Goal: Task Accomplishment & Management: Complete application form

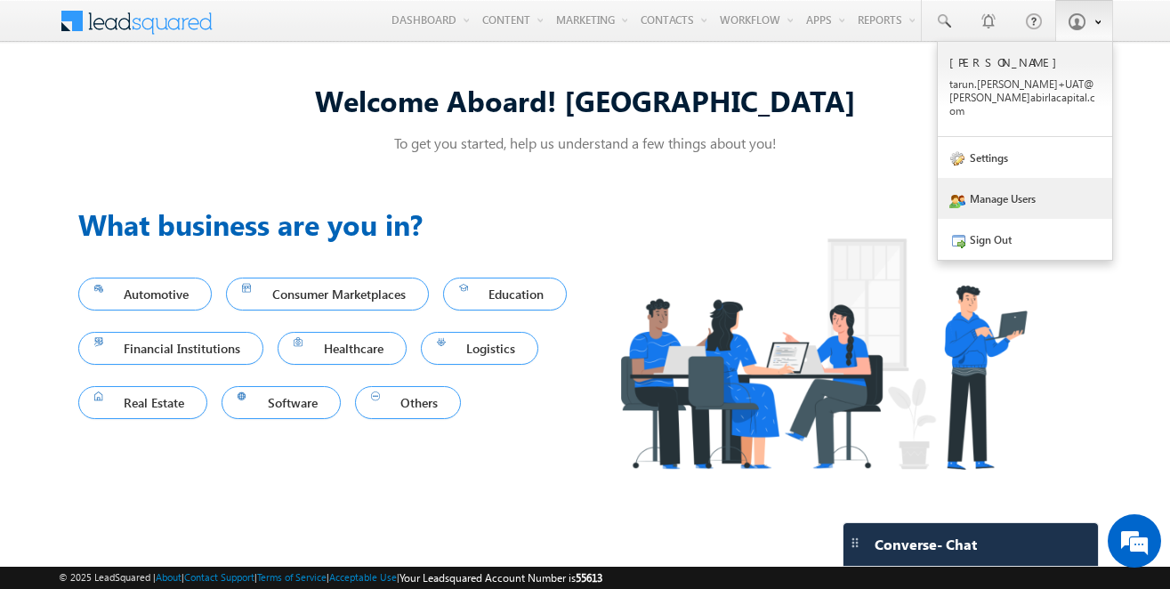
click at [1019, 185] on link "Manage Users" at bounding box center [1025, 198] width 174 height 41
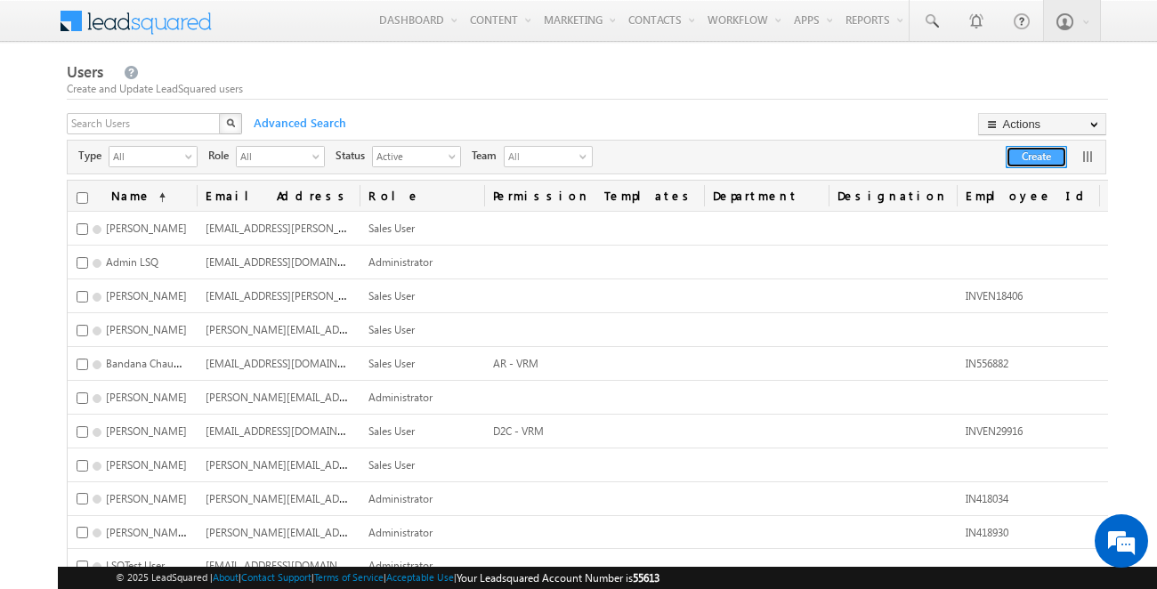
click at [1043, 148] on button "Create" at bounding box center [1035, 157] width 61 height 22
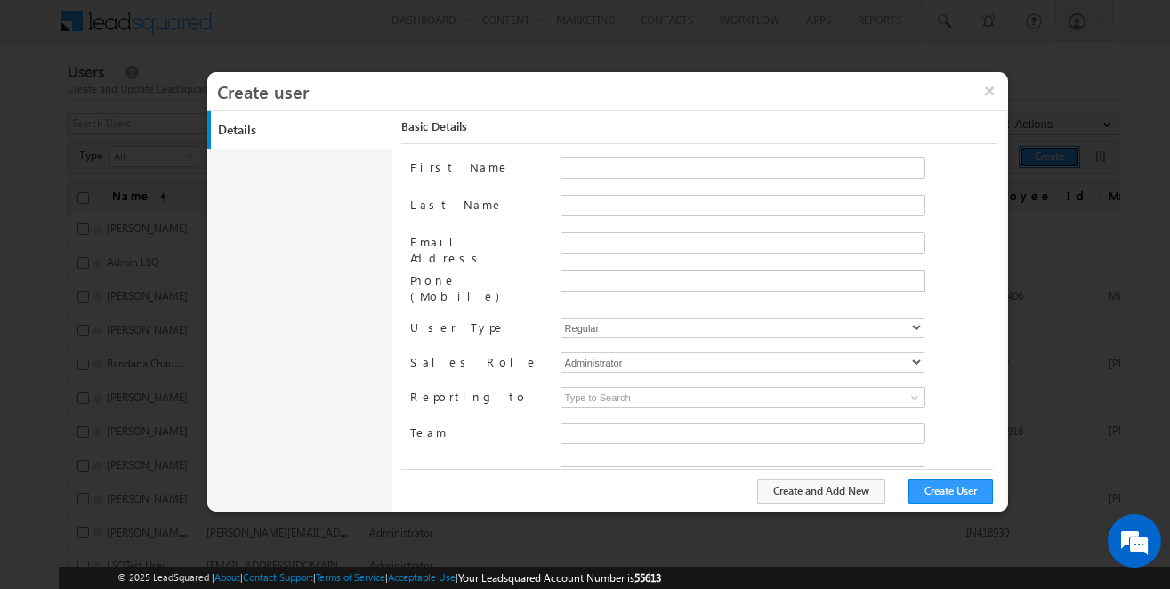
type input "50ca8f2f-ee9f-11ea-91c9-02e7c77668a4"
click at [613, 165] on input "First Name" at bounding box center [742, 167] width 365 height 21
type input "Nalini"
type input "[PERSON_NAME]"
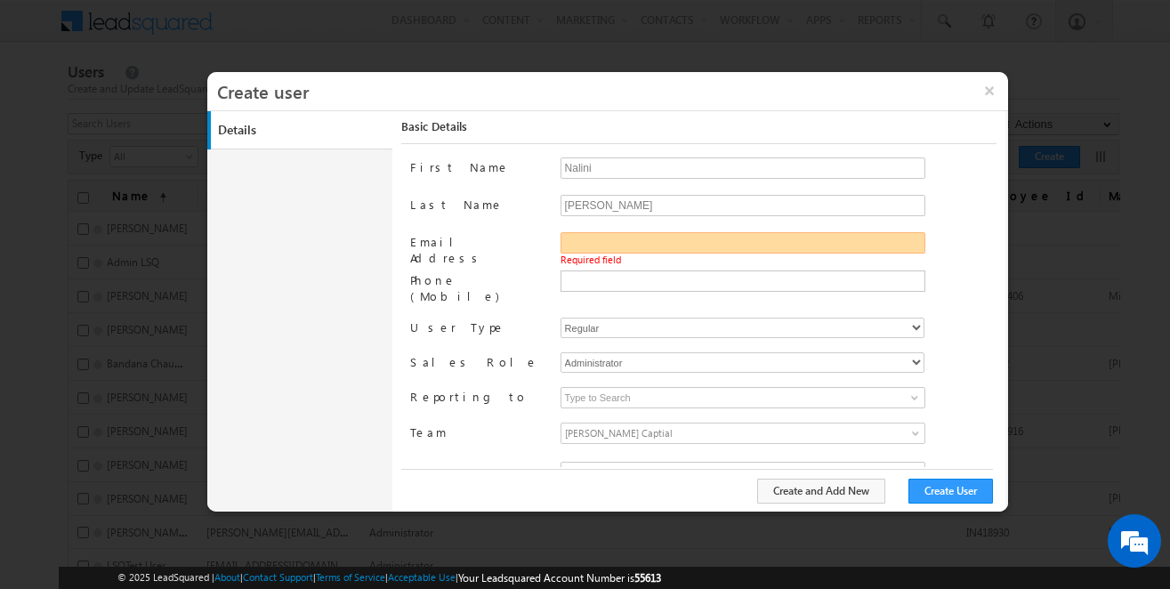
click at [627, 246] on input "Email Address" at bounding box center [742, 242] width 365 height 21
paste input "[PERSON_NAME][EMAIL_ADDRESS][PERSON_NAME][DOMAIN_NAME]"
type input "[PERSON_NAME][EMAIL_ADDRESS][PERSON_NAME][DOMAIN_NAME]"
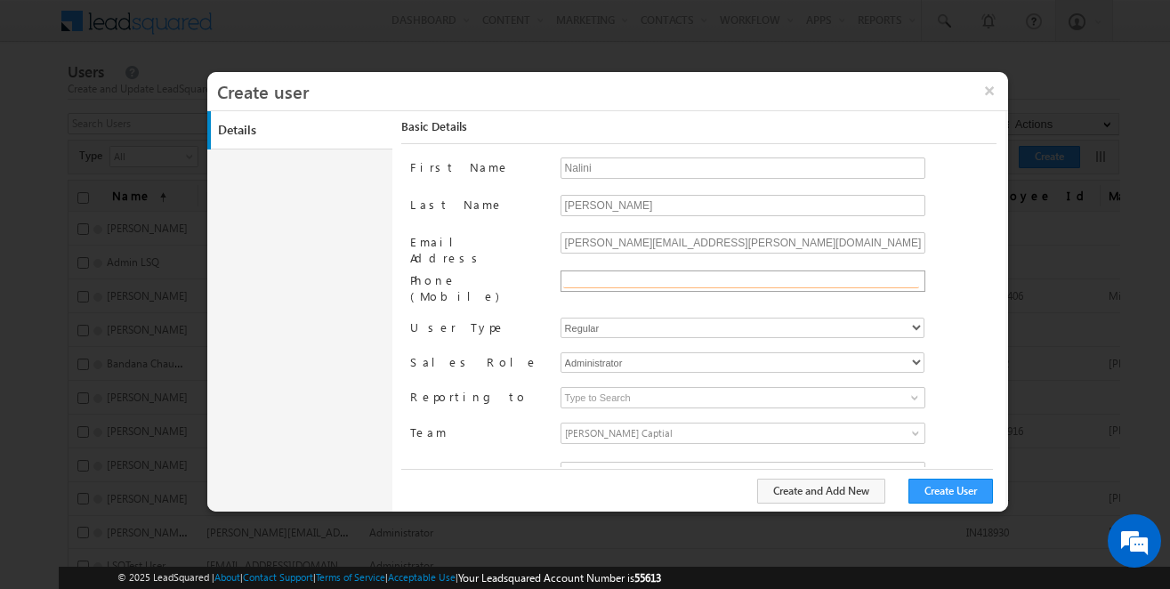
click at [615, 280] on input "text" at bounding box center [741, 281] width 356 height 14
paste input "919769305772"
click at [563, 278] on input "919769305772" at bounding box center [741, 281] width 356 height 14
type input "[PHONE_NUMBER]"
click at [617, 318] on select "Regular Mobile" at bounding box center [742, 328] width 364 height 20
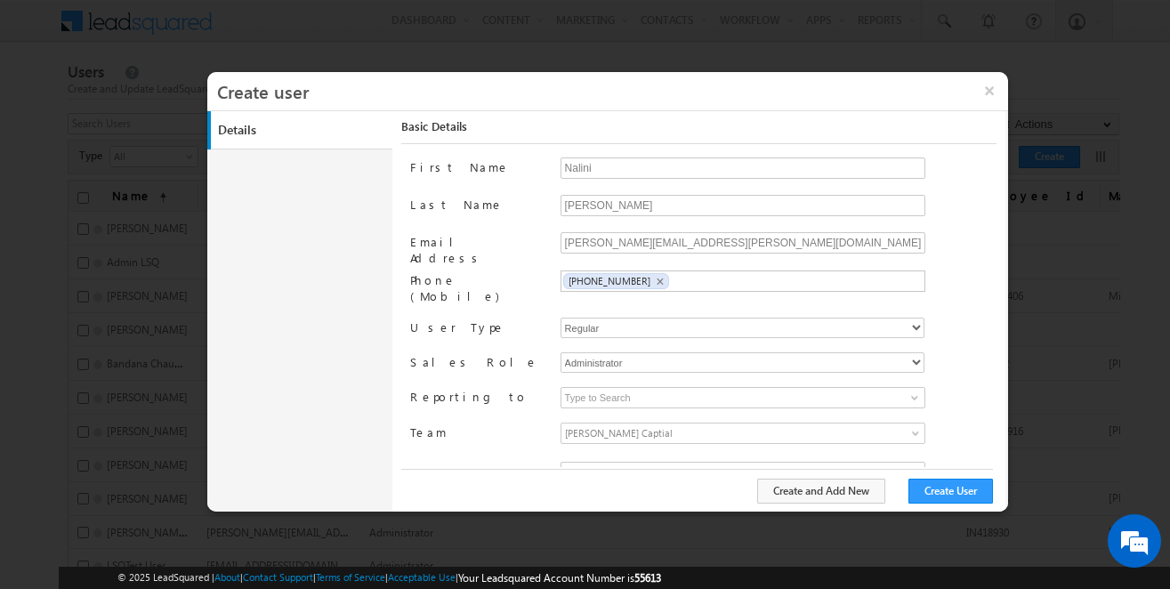
click at [520, 318] on label "User Type" at bounding box center [477, 327] width 135 height 18
click at [616, 352] on select "Administrator Marketing User Sales Manager Sales User" at bounding box center [742, 362] width 364 height 20
select select "Sales_Manager"
click at [560, 352] on select "Administrator Marketing User Sales Manager Sales User" at bounding box center [742, 362] width 364 height 20
type input "50ca8f2f-ee9f-11ea-91c9-02e7c77668a4"
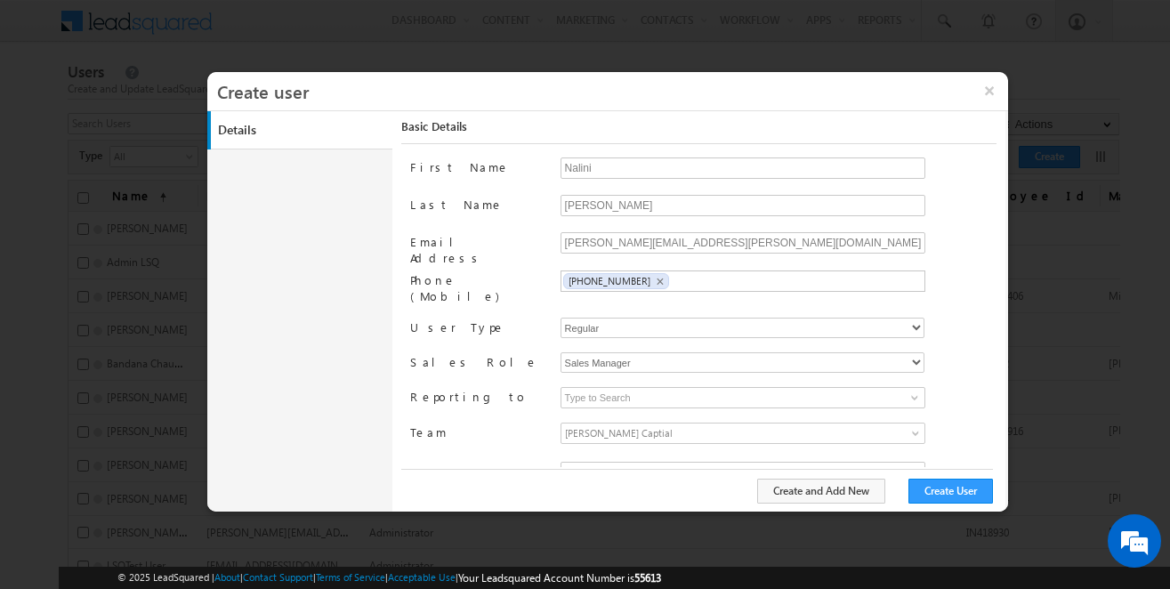
click at [646, 359] on div "Administrator Marketing User Sales Manager Sales User" at bounding box center [778, 365] width 436 height 26
click at [632, 352] on select "Administrator Marketing User Sales Manager Sales User" at bounding box center [742, 362] width 364 height 20
select select "Marketing_User"
click at [560, 352] on select "Administrator Marketing User Sales Manager Sales User" at bounding box center [742, 362] width 364 height 20
type input "50ca8f2f-ee9f-11ea-91c9-02e7c77668a4"
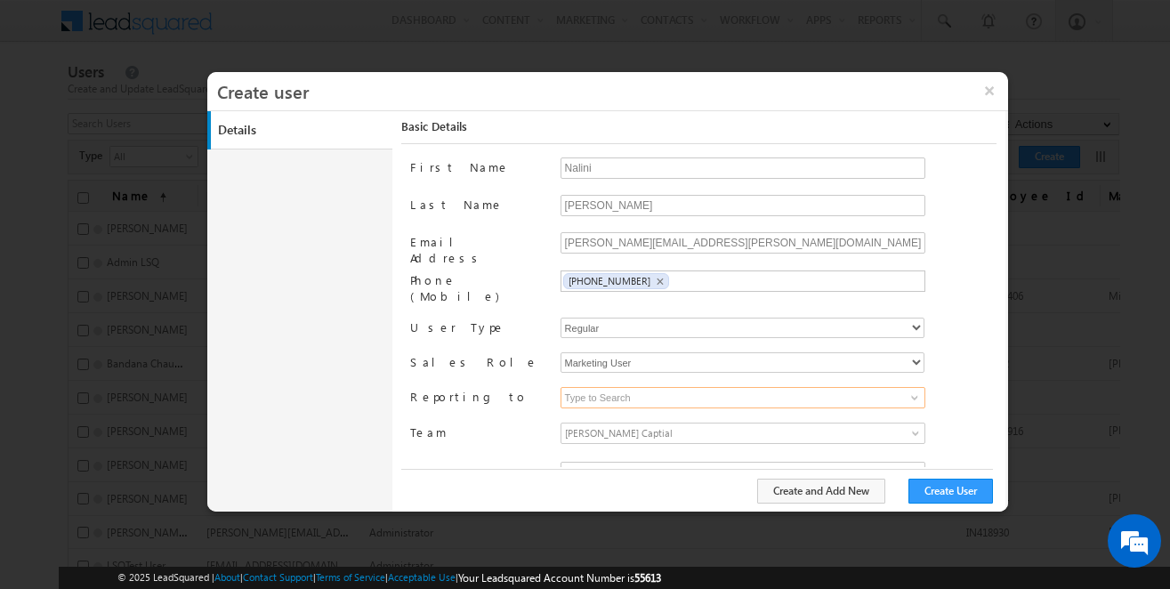
click at [648, 388] on input at bounding box center [742, 397] width 365 height 21
click at [697, 423] on span "[PERSON_NAME] Captial" at bounding box center [697, 433] width 272 height 20
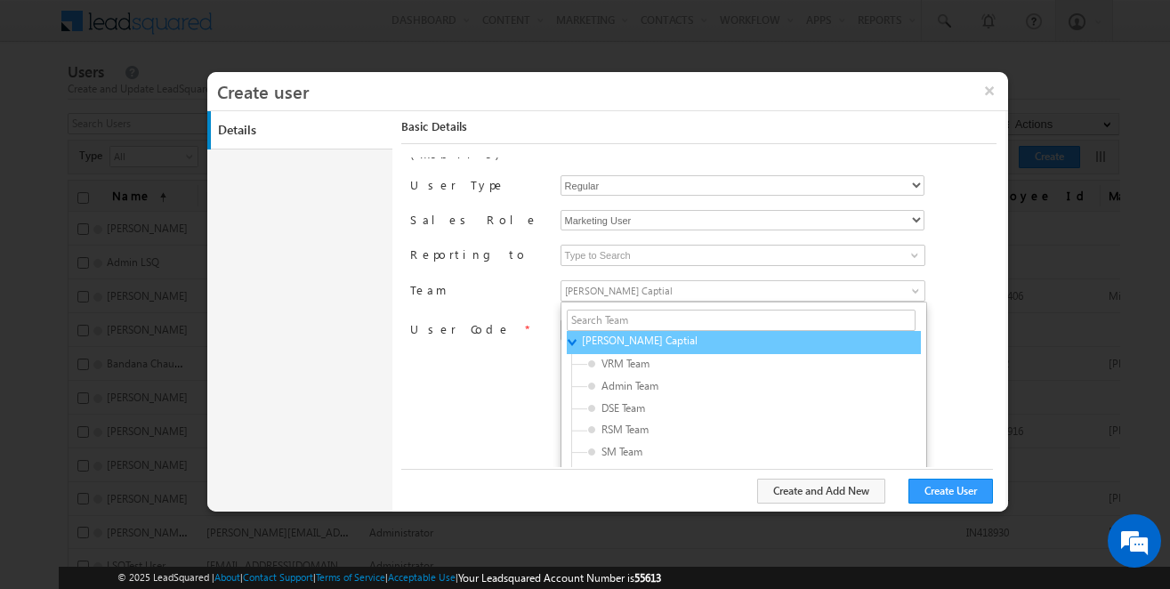
click at [663, 333] on span "[PERSON_NAME] Captial" at bounding box center [666, 341] width 169 height 16
click at [593, 333] on span "[PERSON_NAME] Captial" at bounding box center [666, 341] width 169 height 16
click at [477, 280] on label "Team" at bounding box center [477, 289] width 135 height 18
click at [560, 282] on input "50ca8f2f-ee9f-11ea-91c9-02e7c77668a4" at bounding box center [747, 295] width 374 height 27
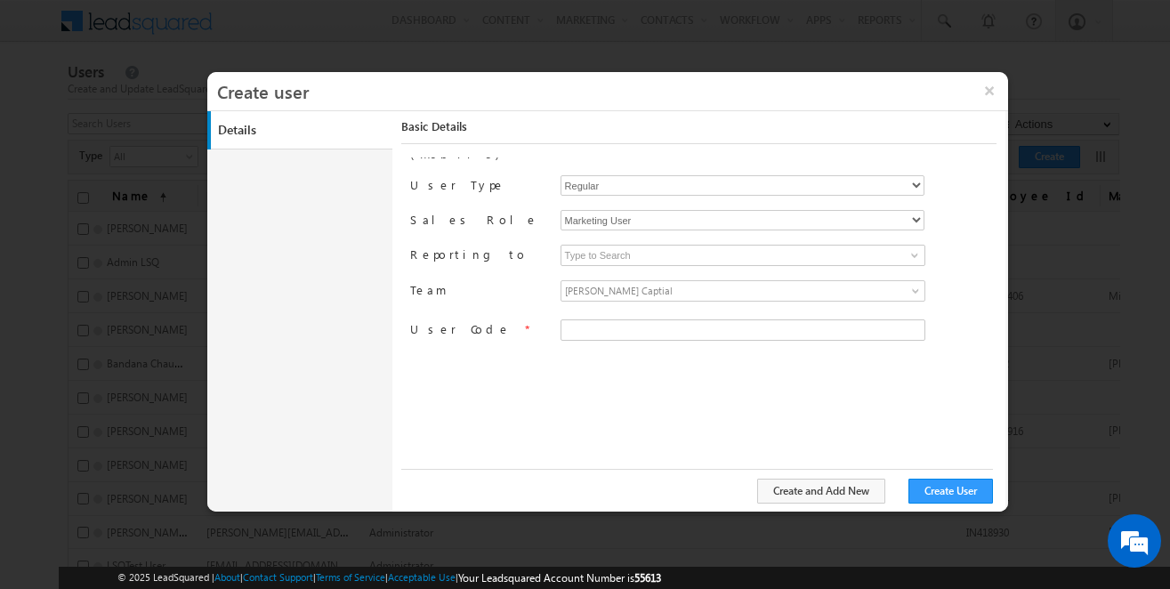
scroll to position [19, 0]
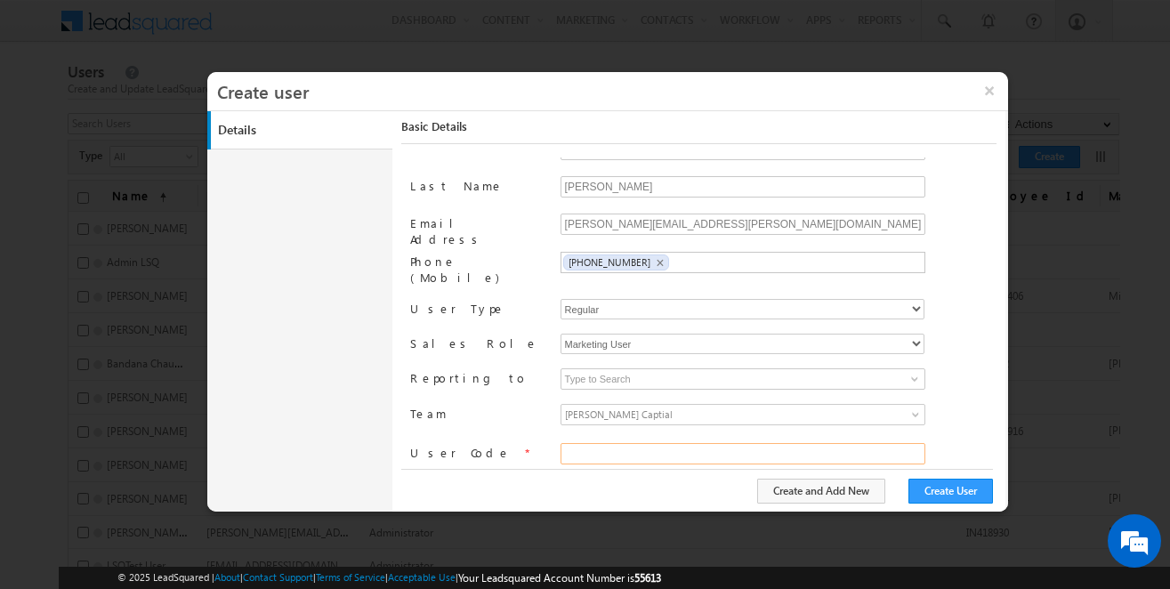
click at [636, 444] on input "text" at bounding box center [742, 453] width 365 height 21
click at [676, 443] on input "text" at bounding box center [742, 453] width 365 height 21
paste input "IN415754"
type input "IN415754"
click at [940, 222] on div "[PERSON_NAME][EMAIL_ADDRESS][PERSON_NAME][DOMAIN_NAME]" at bounding box center [778, 232] width 436 height 37
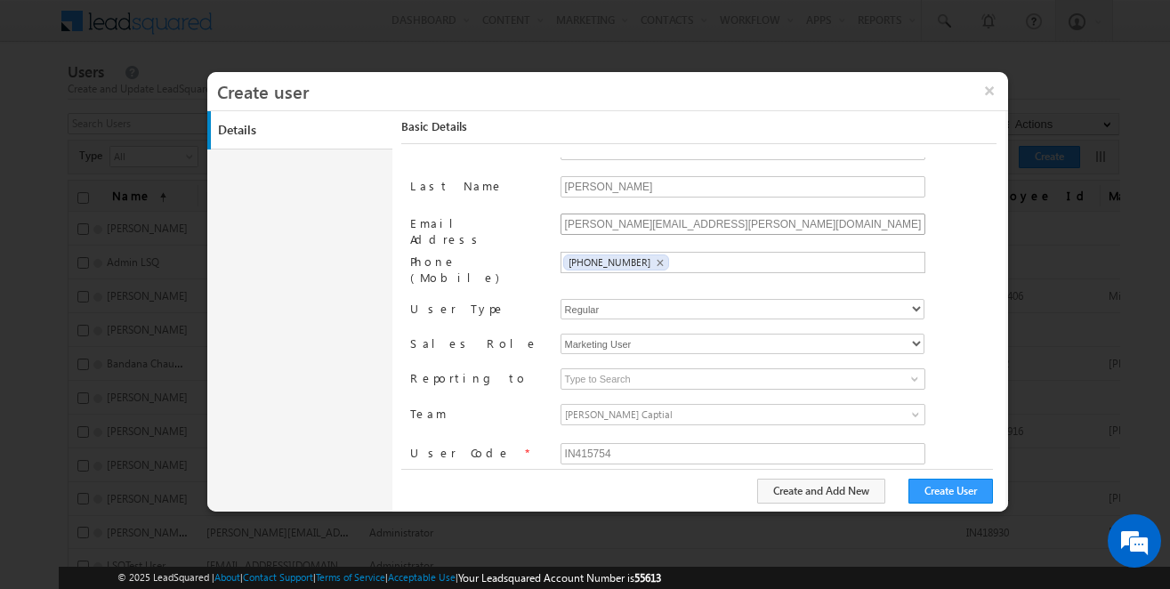
scroll to position [0, 0]
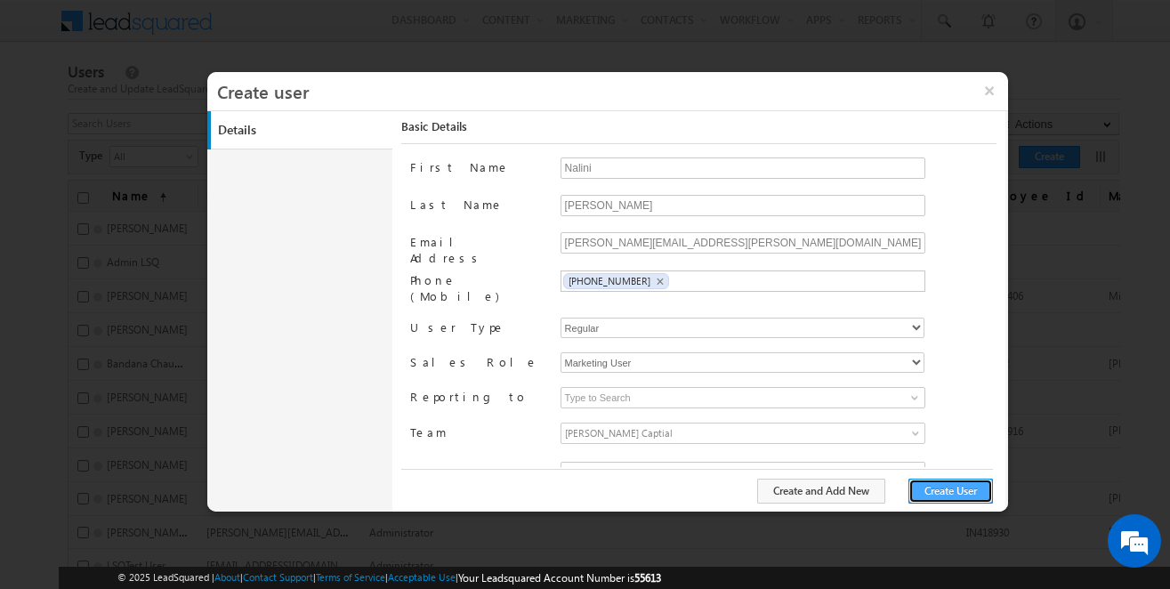
click at [962, 489] on button "Create User" at bounding box center [950, 491] width 85 height 25
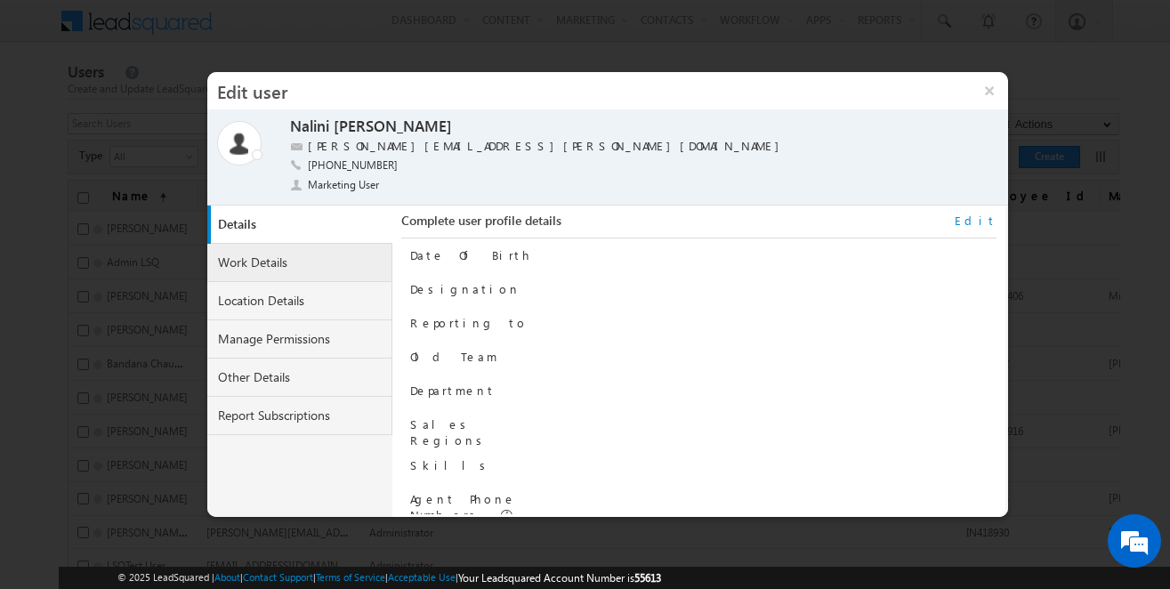
click at [308, 259] on link "Work Details" at bounding box center [299, 263] width 185 height 38
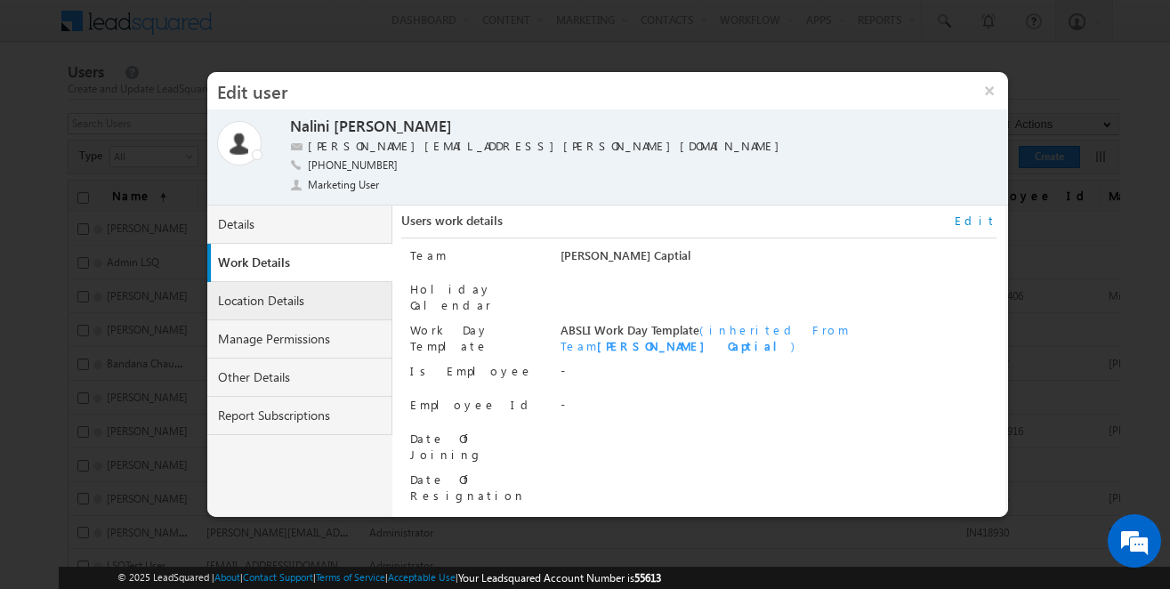
click at [302, 302] on link "Location Details" at bounding box center [299, 301] width 185 height 38
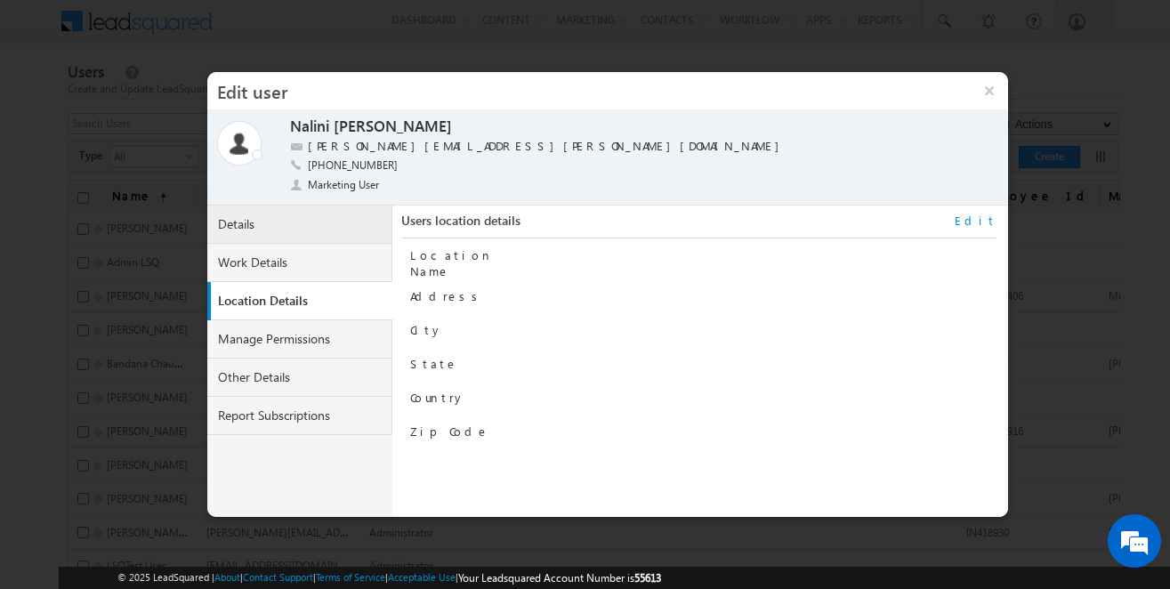
click at [335, 239] on link "Details" at bounding box center [299, 225] width 185 height 38
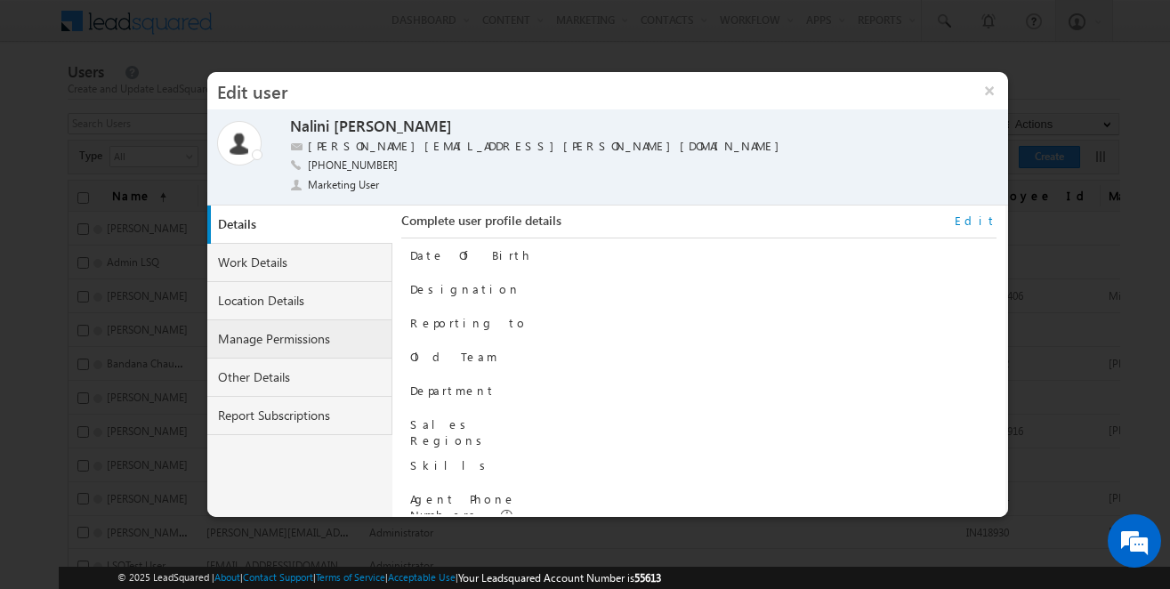
click at [325, 345] on link "Manage Permissions" at bounding box center [299, 339] width 185 height 38
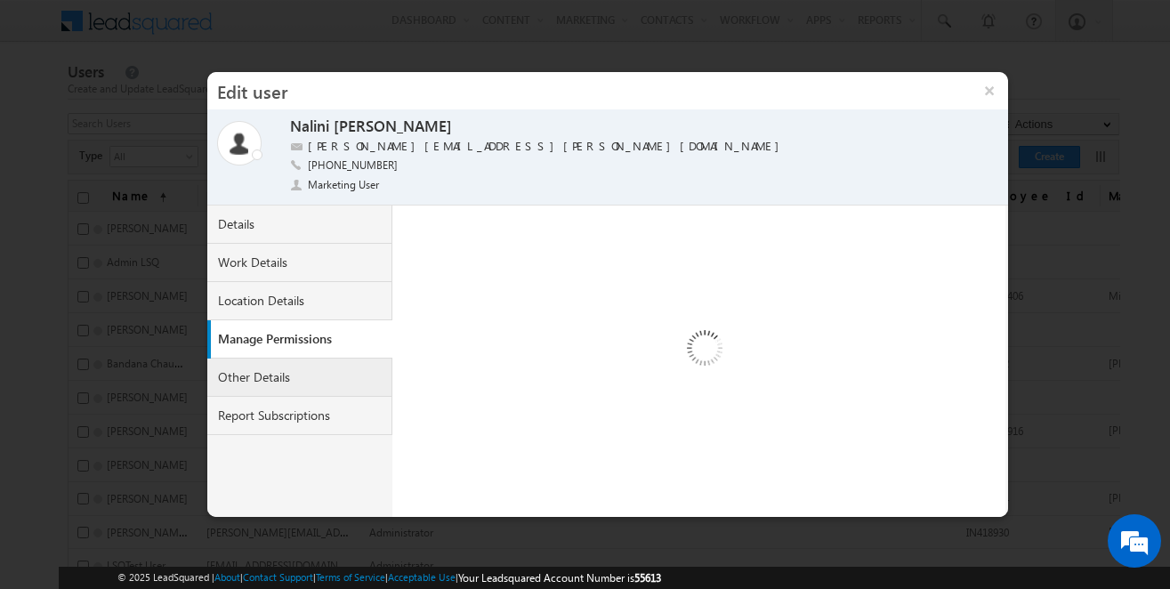
click at [322, 381] on link "Other Details" at bounding box center [299, 378] width 185 height 38
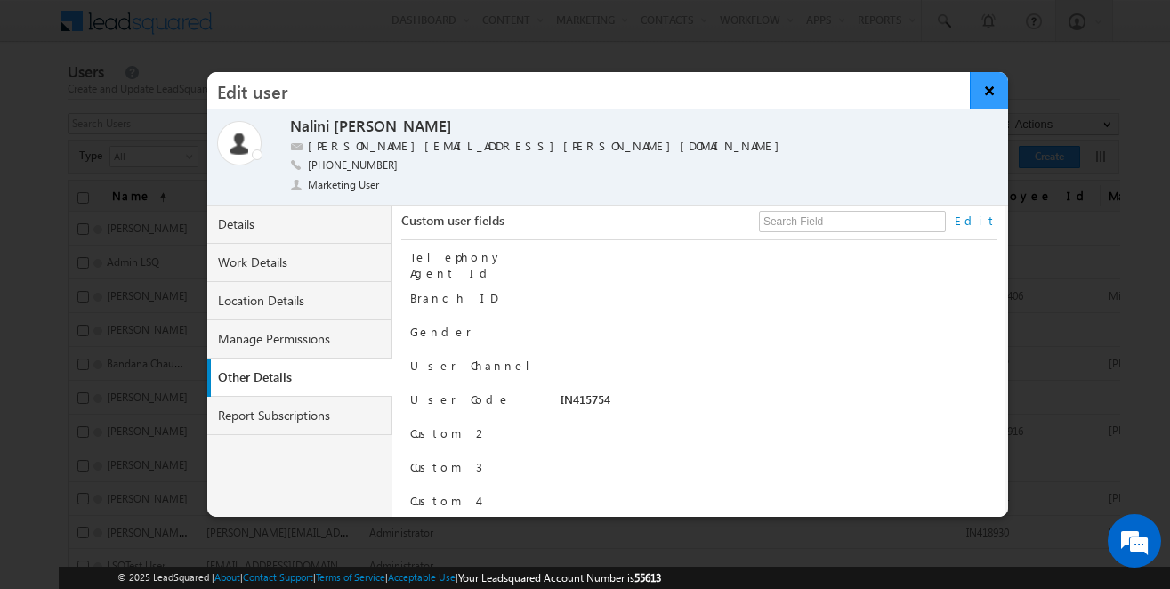
click at [1000, 88] on button "×" at bounding box center [989, 90] width 38 height 37
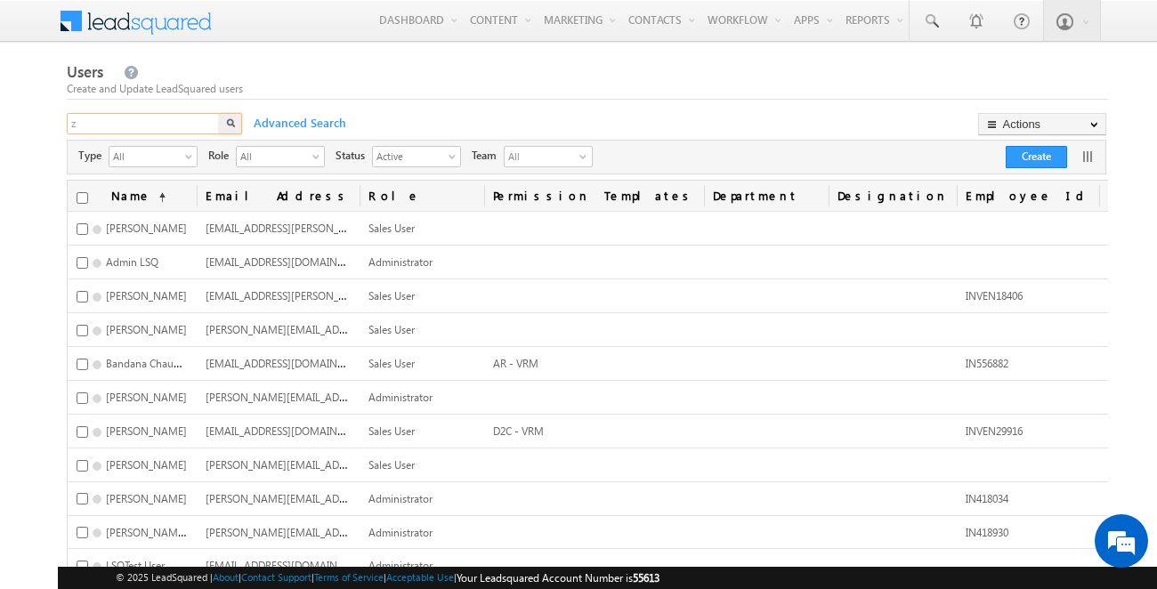
click at [165, 125] on input "z" at bounding box center [144, 123] width 155 height 21
type input "[PERSON_NAME]"
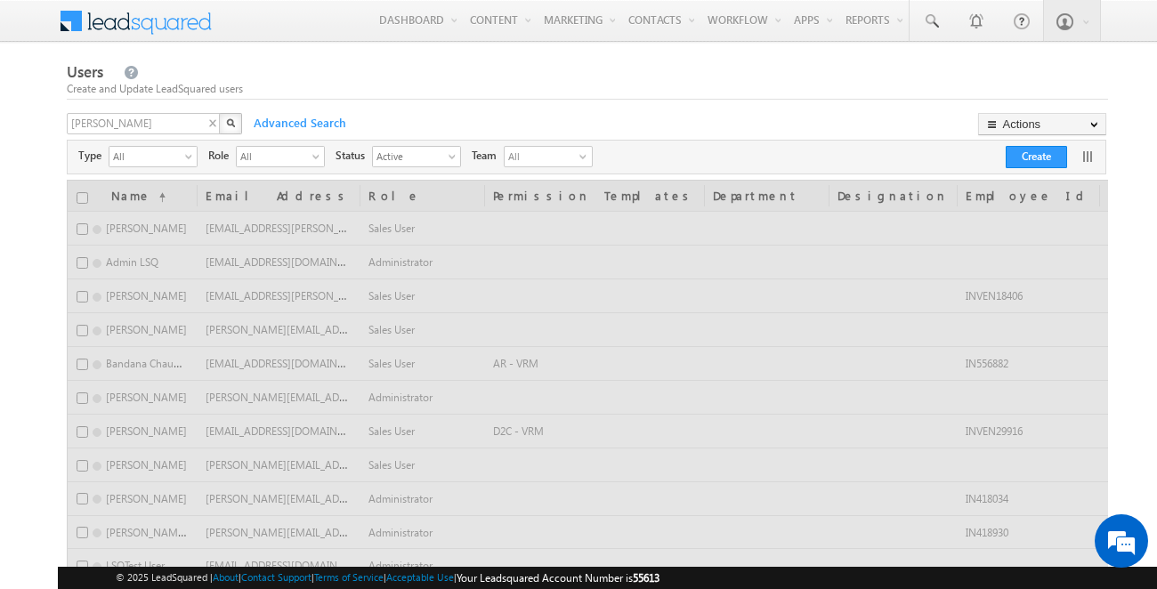
click at [229, 121] on img "button" at bounding box center [230, 122] width 9 height 9
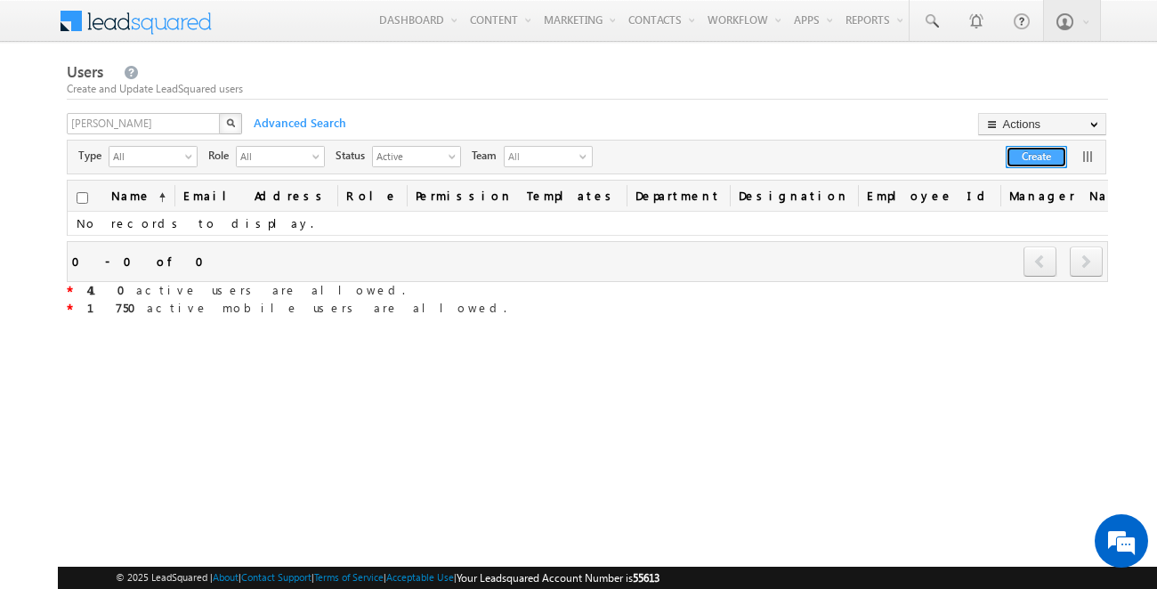
click at [1012, 155] on button "Create" at bounding box center [1035, 157] width 61 height 22
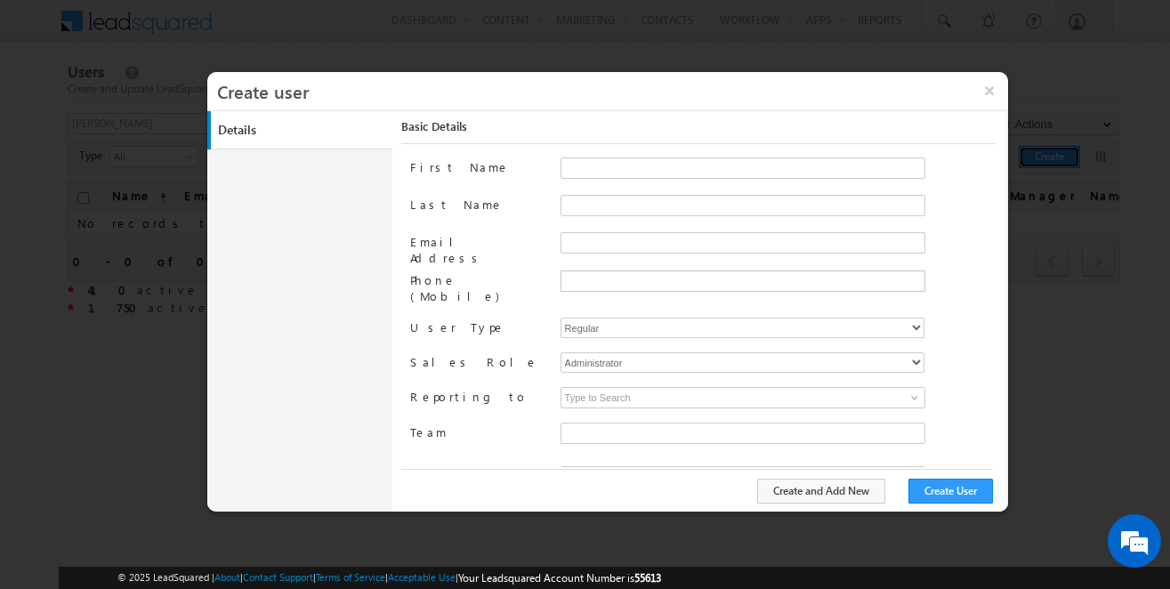
type input "50ca8f2f-ee9f-11ea-91c9-02e7c77668a4"
click at [647, 168] on input "First Name" at bounding box center [742, 167] width 365 height 21
type input "[PERSON_NAME]"
type input "A"
click at [641, 462] on input "text" at bounding box center [742, 472] width 365 height 21
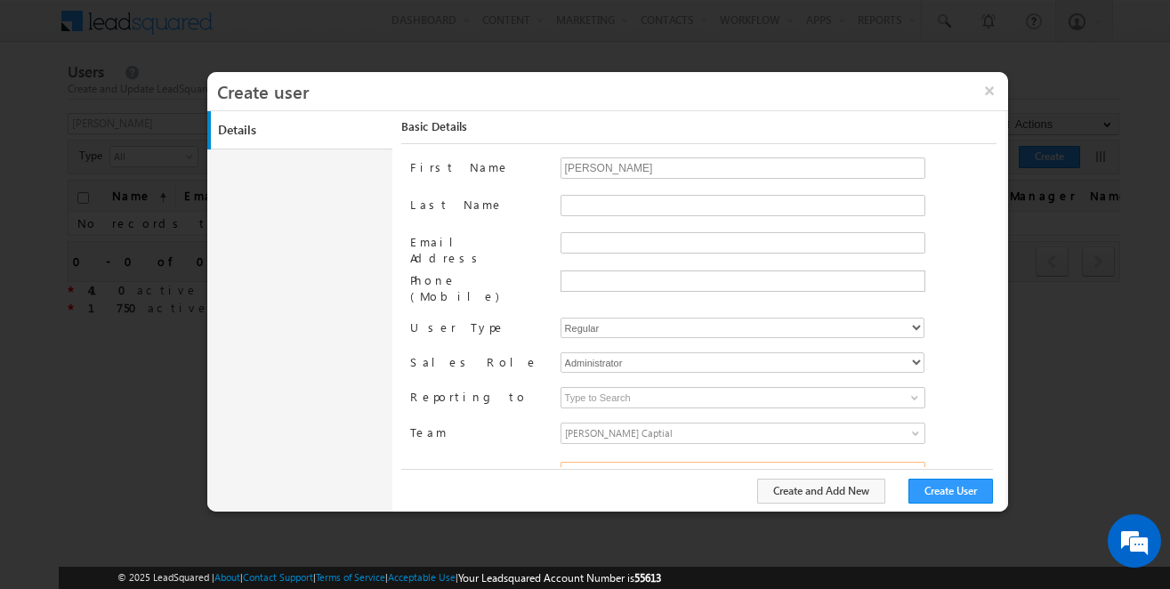
paste input "IN404649"
type input "IN404649"
click at [623, 200] on input "Last Name" at bounding box center [742, 205] width 365 height 21
click at [598, 246] on input "Email Address" at bounding box center [742, 242] width 365 height 21
paste input "[PERSON_NAME][EMAIL_ADDRESS][DOMAIN_NAME]"
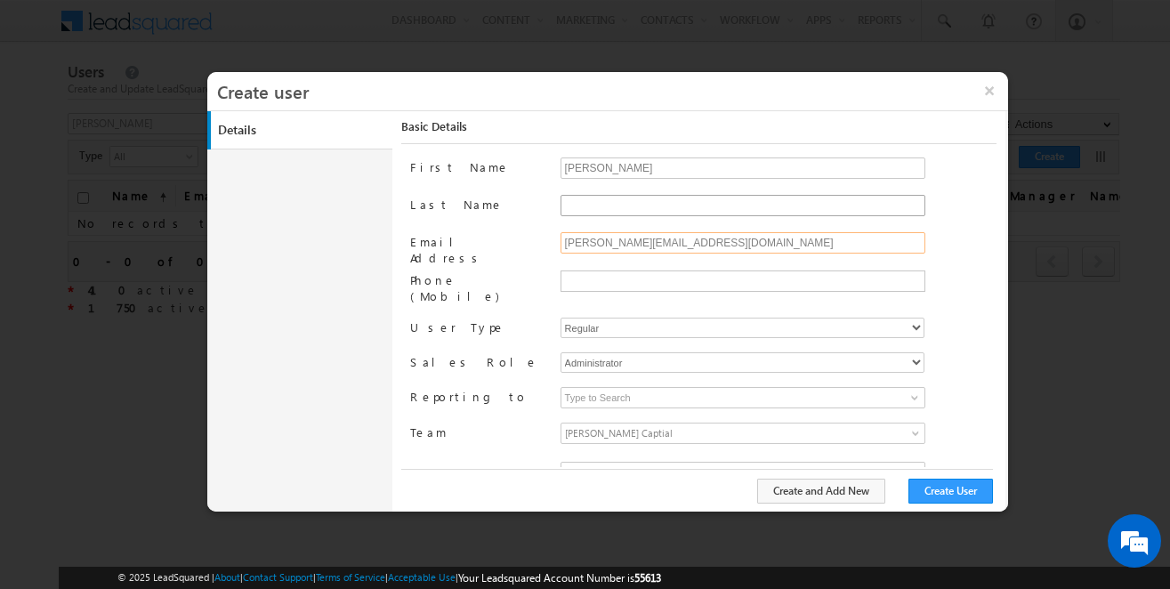
type input "[PERSON_NAME][EMAIL_ADDRESS][DOMAIN_NAME]"
click at [620, 207] on input "Last Name" at bounding box center [742, 205] width 365 height 21
type input "Shaikh"
click at [616, 277] on input "text" at bounding box center [741, 281] width 356 height 14
paste input "918976524496"
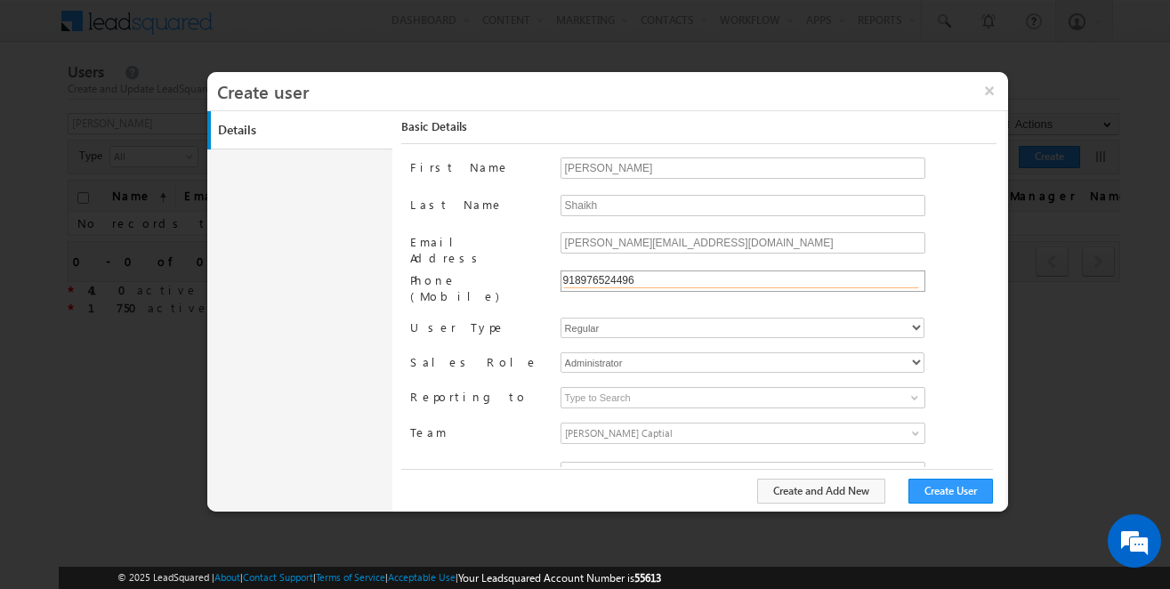
click at [563, 278] on input "918976524496" at bounding box center [741, 281] width 356 height 14
type input "[PHONE_NUMBER]"
click at [634, 352] on select "Administrator Marketing User Sales Manager Sales User" at bounding box center [742, 362] width 364 height 20
select select "Sales_Manager"
click at [560, 352] on select "Administrator Marketing User Sales Manager Sales User" at bounding box center [742, 362] width 364 height 20
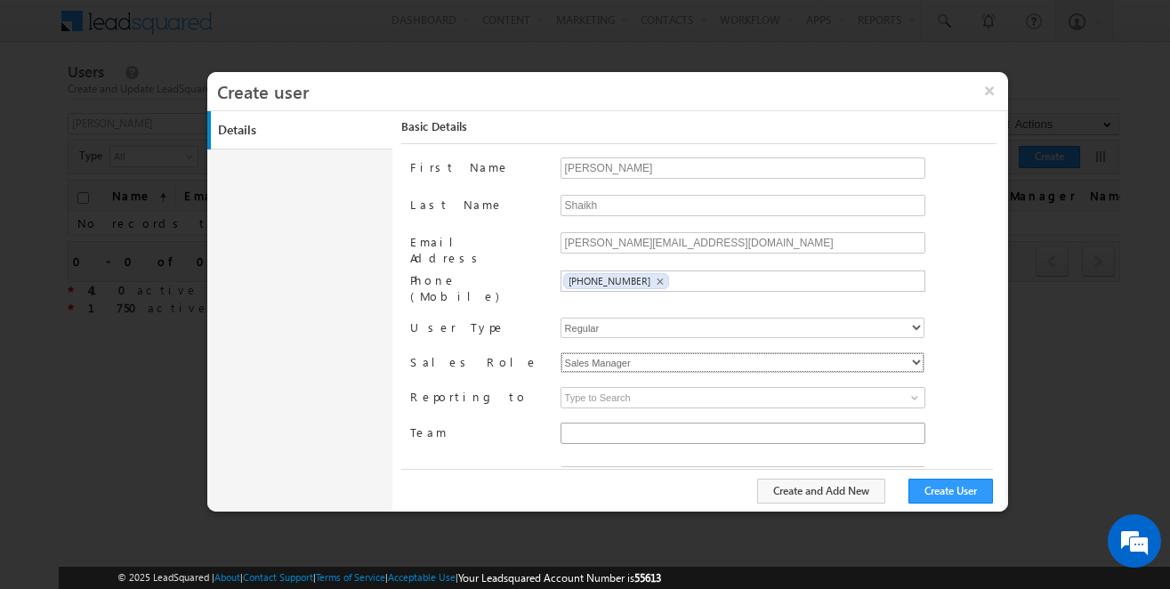
type input "50ca8f2f-ee9f-11ea-91c9-02e7c77668a4"
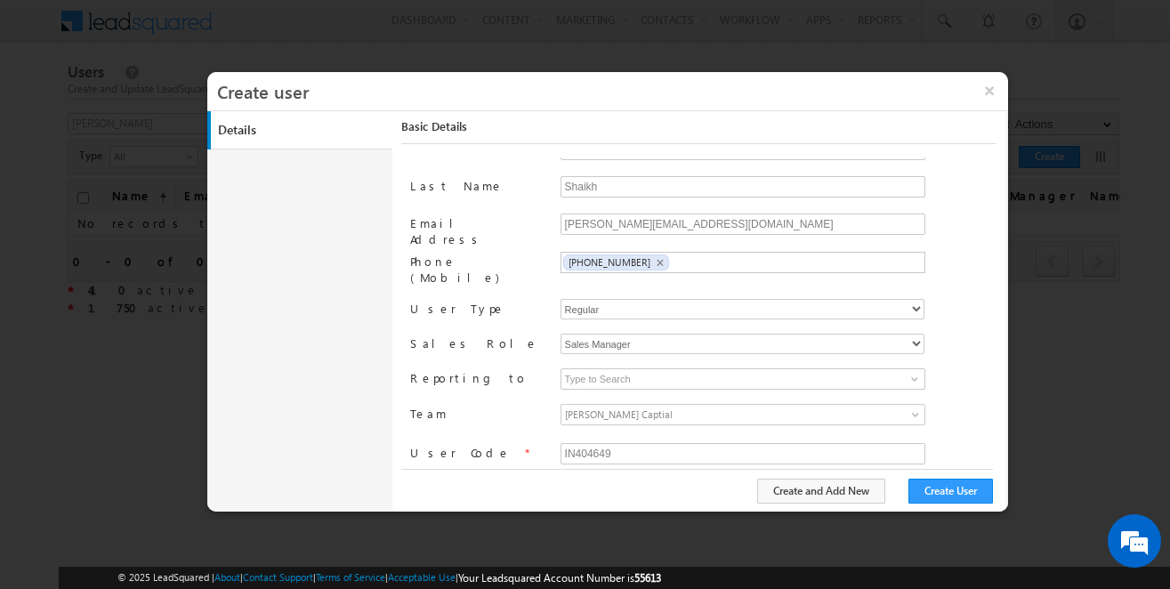
click at [689, 405] on span "[PERSON_NAME] Captial" at bounding box center [697, 415] width 272 height 20
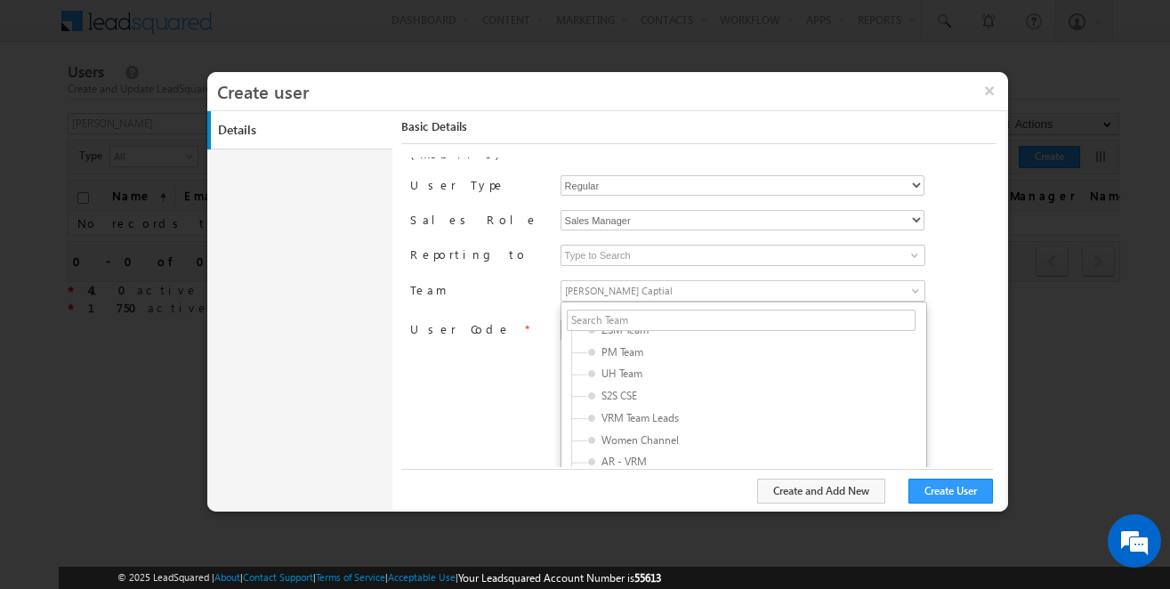
scroll to position [142, 0]
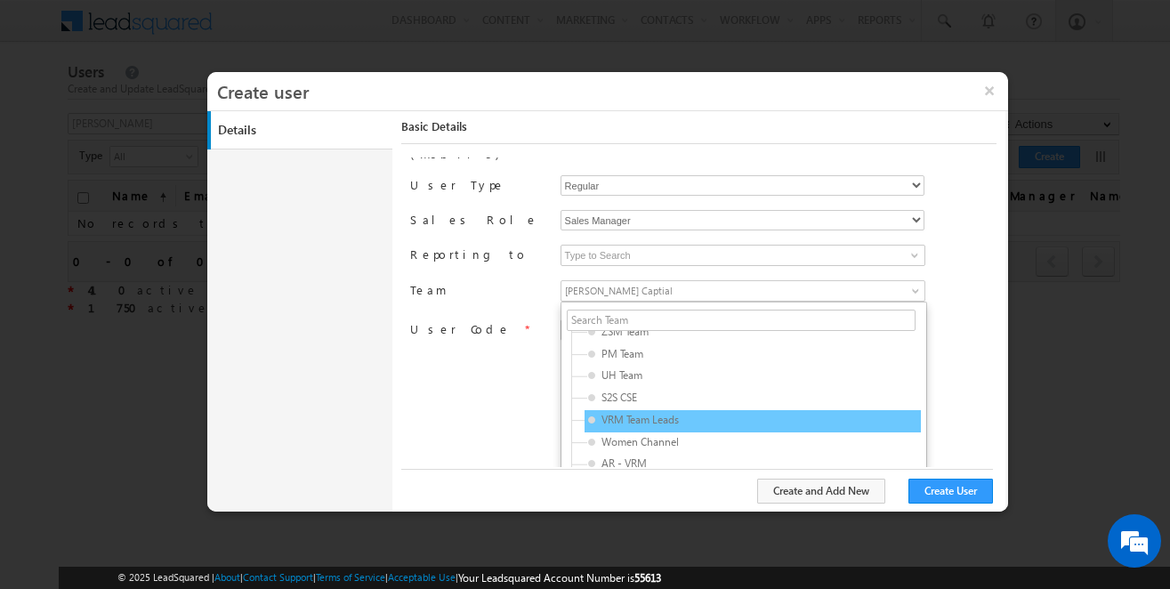
click at [679, 412] on span "VRM Team Leads" at bounding box center [672, 420] width 169 height 16
type input "bbd14444-b5c8-11ee-bc5b-0695886678d7"
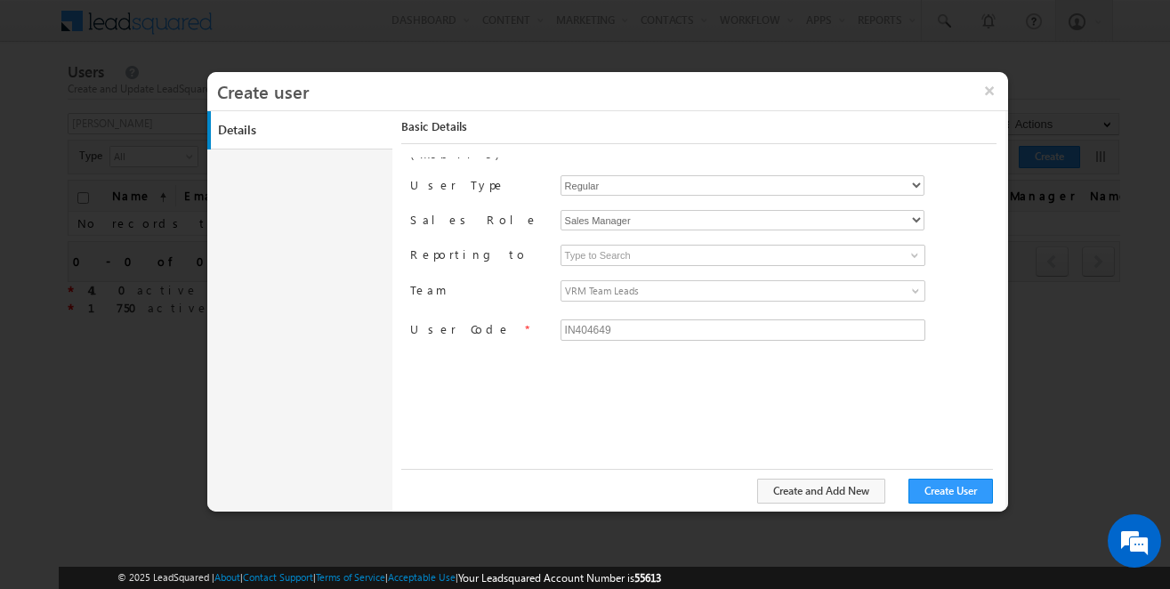
scroll to position [19, 0]
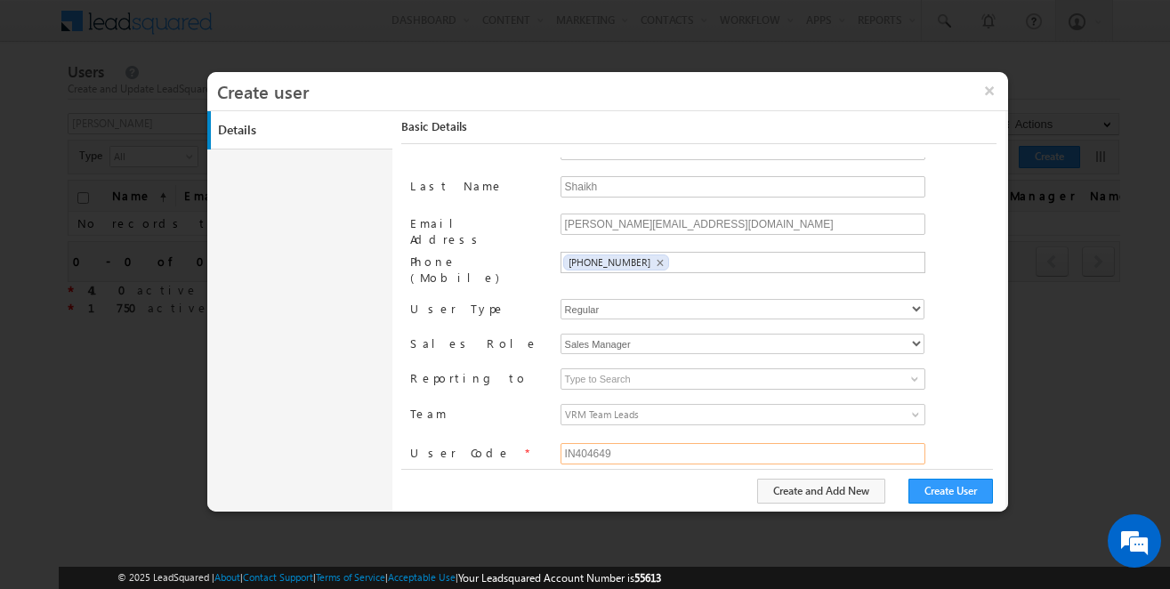
drag, startPoint x: 657, startPoint y: 434, endPoint x: 413, endPoint y: 464, distance: 246.5
click at [413, 464] on div "First Name [GEOGRAPHIC_DATA] Last Name Shaikh Email Address [PERSON_NAME][EMAIL…" at bounding box center [703, 312] width 586 height 310
click at [956, 481] on button "Create User" at bounding box center [950, 491] width 85 height 25
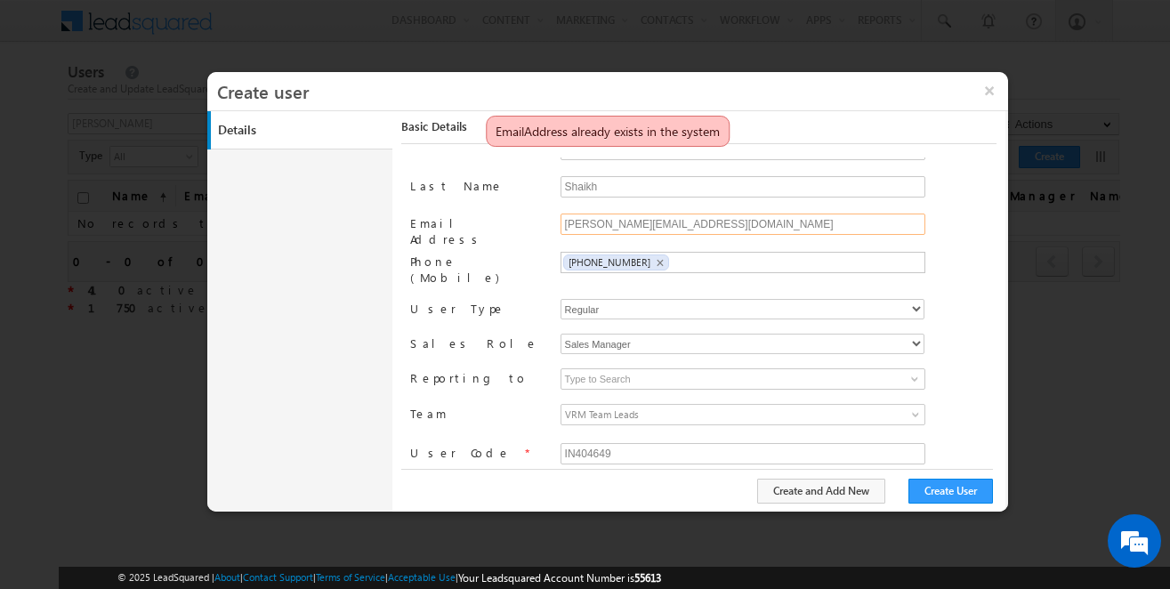
click at [642, 222] on input "[PERSON_NAME][EMAIL_ADDRESS][DOMAIN_NAME]" at bounding box center [742, 224] width 365 height 21
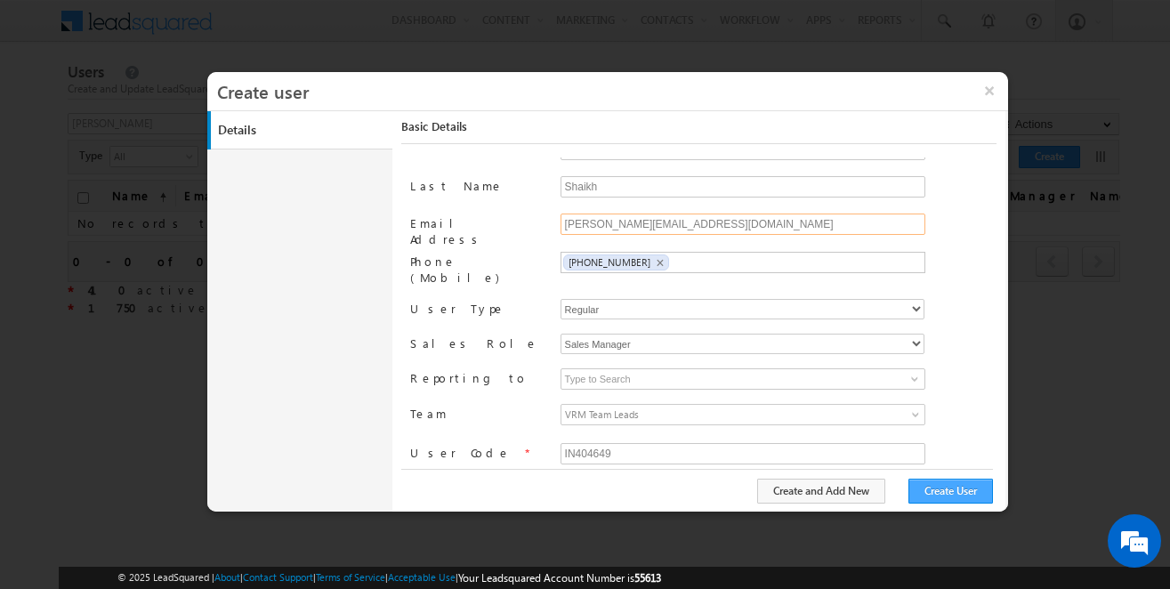
type input "[PERSON_NAME][EMAIL_ADDRESS][DOMAIN_NAME]"
click at [937, 492] on button "Create User" at bounding box center [950, 491] width 85 height 25
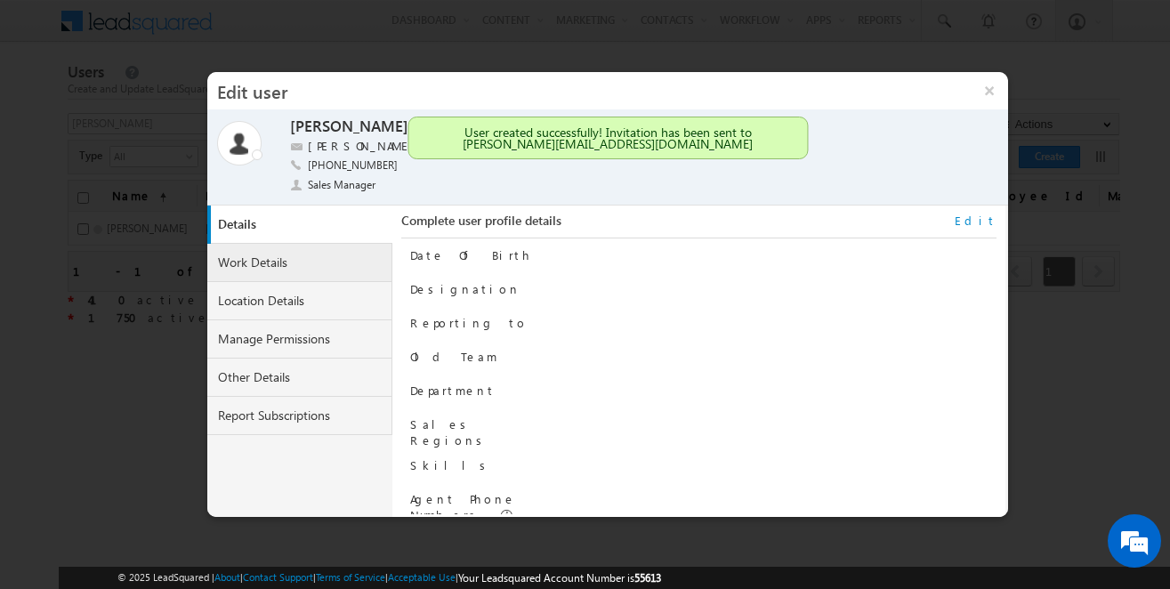
click at [333, 258] on link "Work Details" at bounding box center [299, 263] width 185 height 38
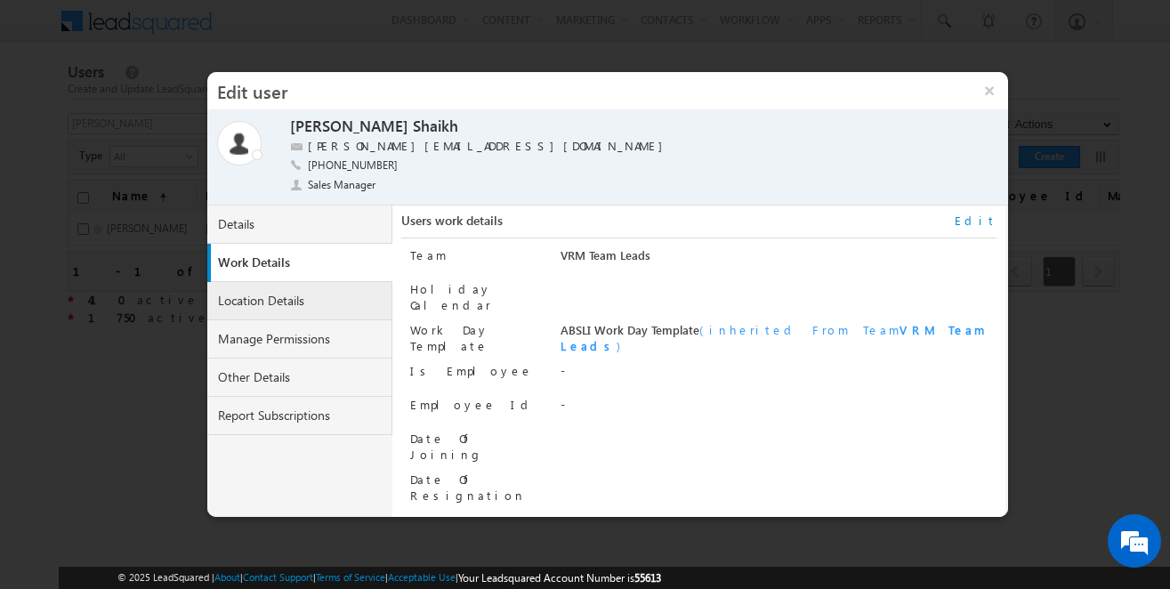
click at [327, 308] on link "Location Details" at bounding box center [299, 301] width 185 height 38
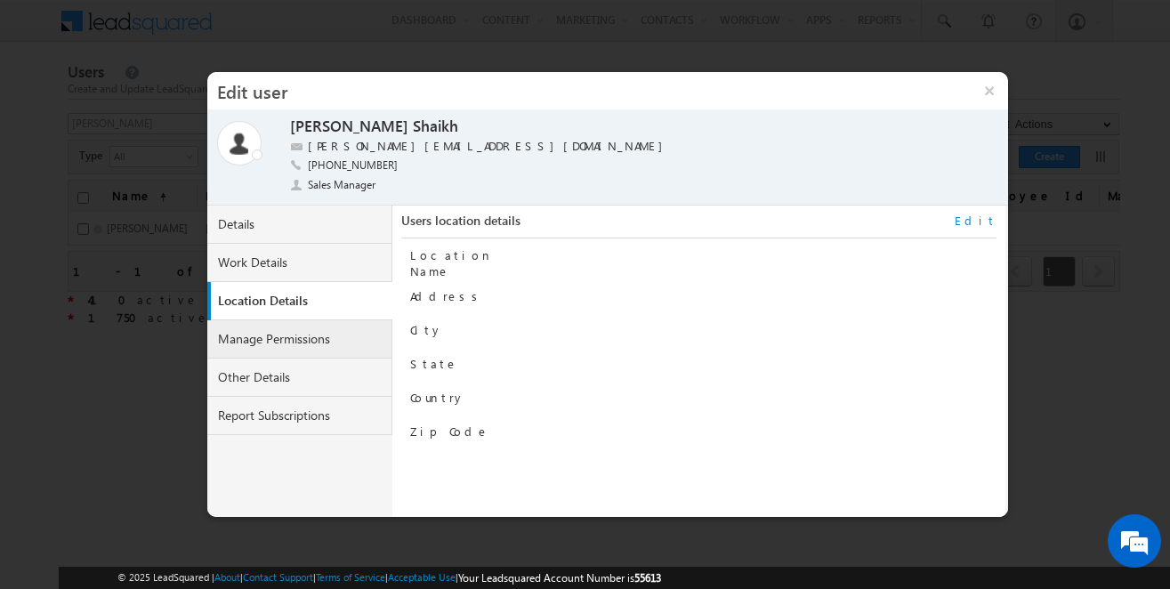
click at [314, 348] on link "Manage Permissions" at bounding box center [299, 339] width 185 height 38
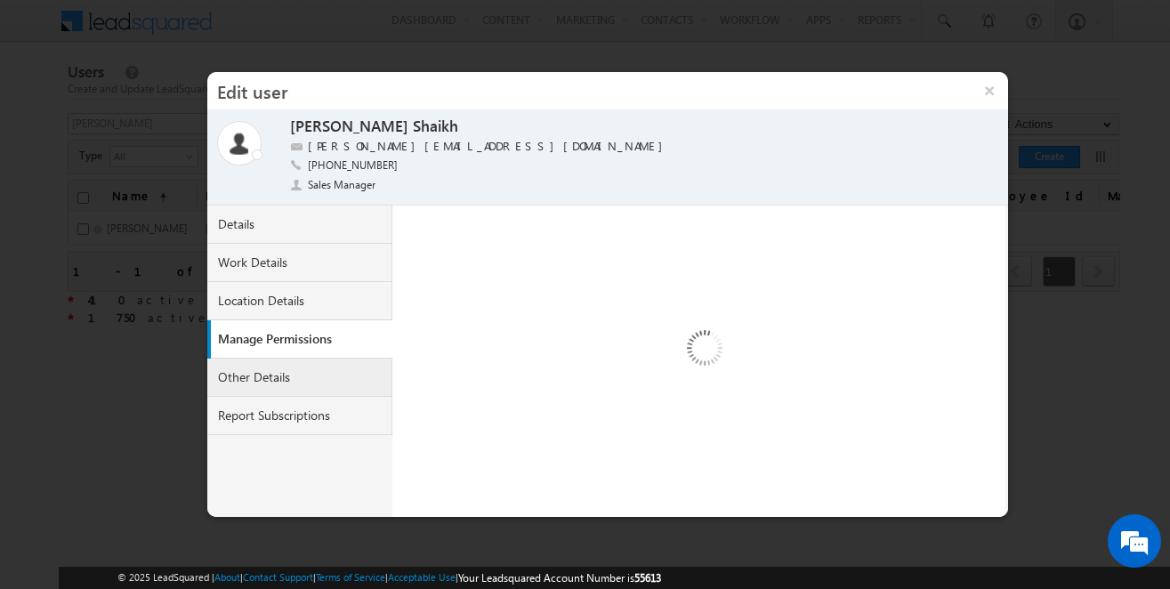
click at [310, 382] on link "Other Details" at bounding box center [299, 378] width 185 height 38
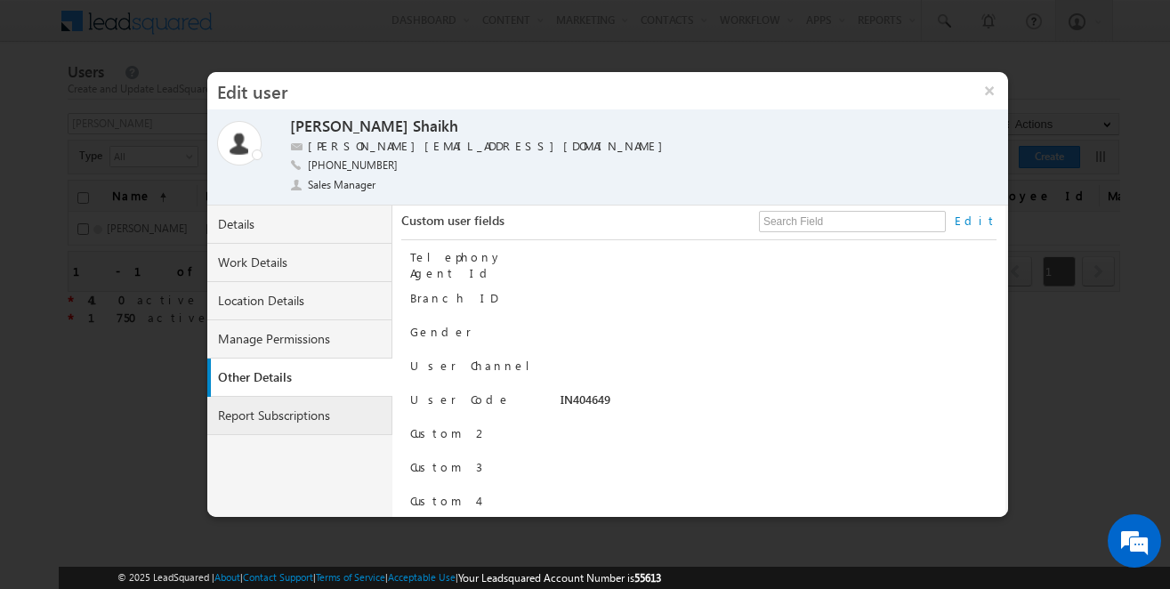
click at [335, 414] on link "Report Subscriptions" at bounding box center [299, 416] width 185 height 38
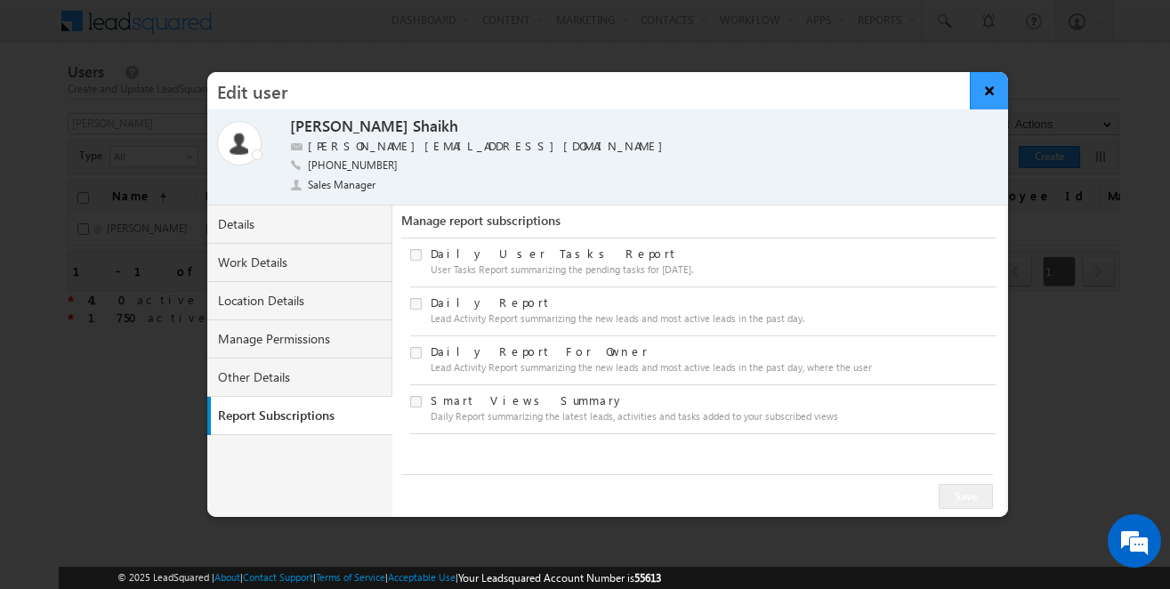
click at [985, 82] on button "×" at bounding box center [989, 90] width 38 height 37
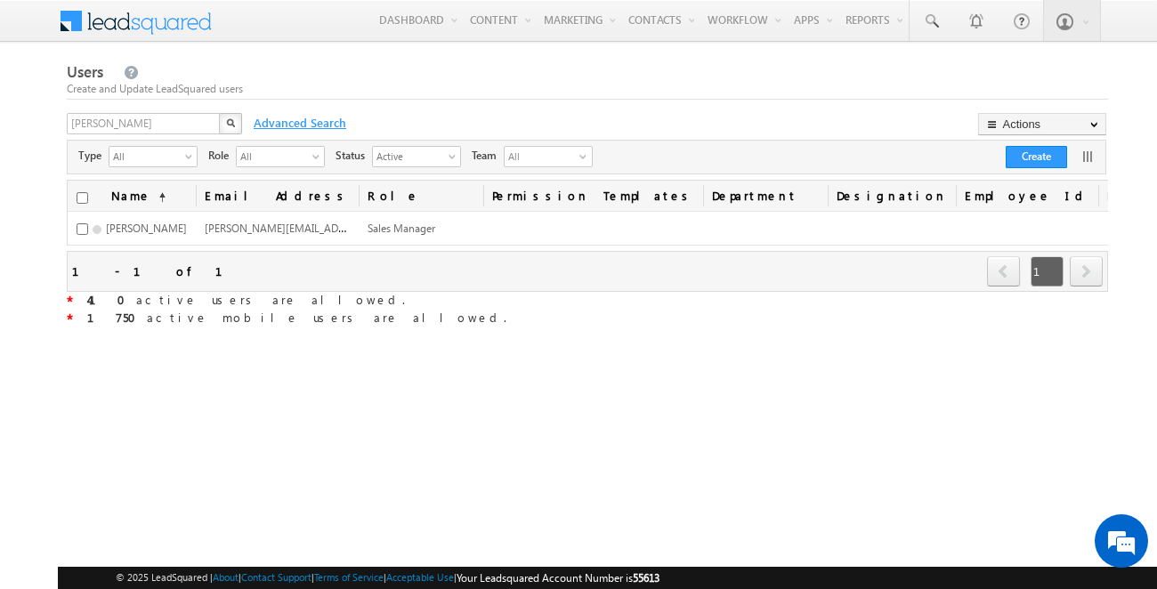
click at [286, 119] on span "Advanced Search" at bounding box center [298, 123] width 107 height 16
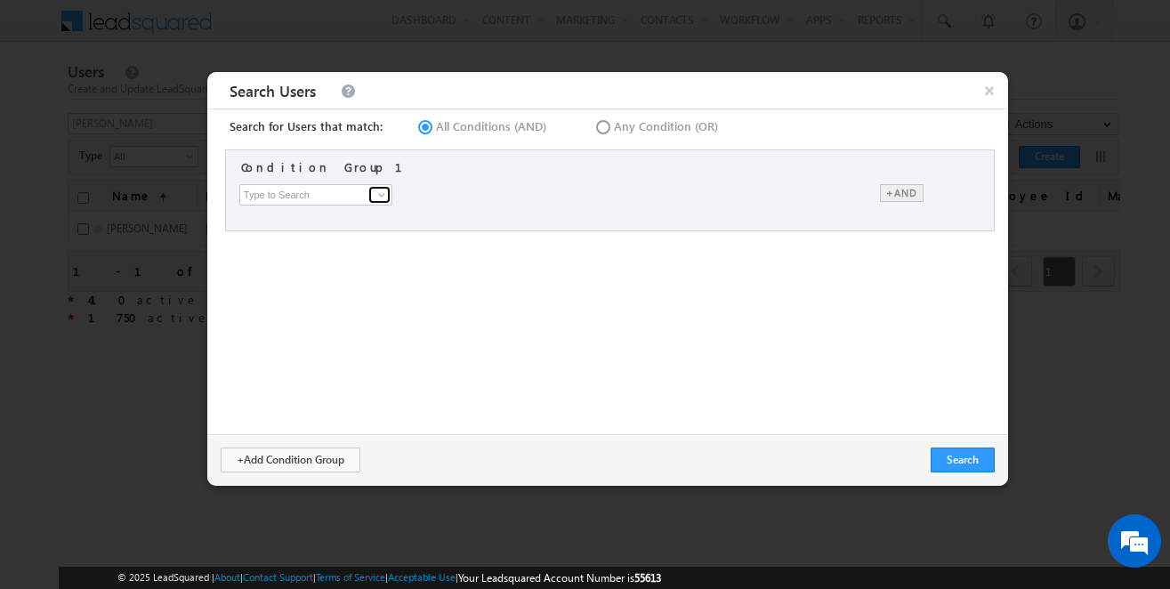
click at [375, 198] on span at bounding box center [382, 195] width 14 height 14
click at [593, 117] on icon at bounding box center [593, 117] width 0 height 0
click at [593, 128] on input "Any Condition (OR)" at bounding box center [599, 124] width 12 height 12
radio input "true"
click at [358, 195] on input at bounding box center [315, 194] width 153 height 21
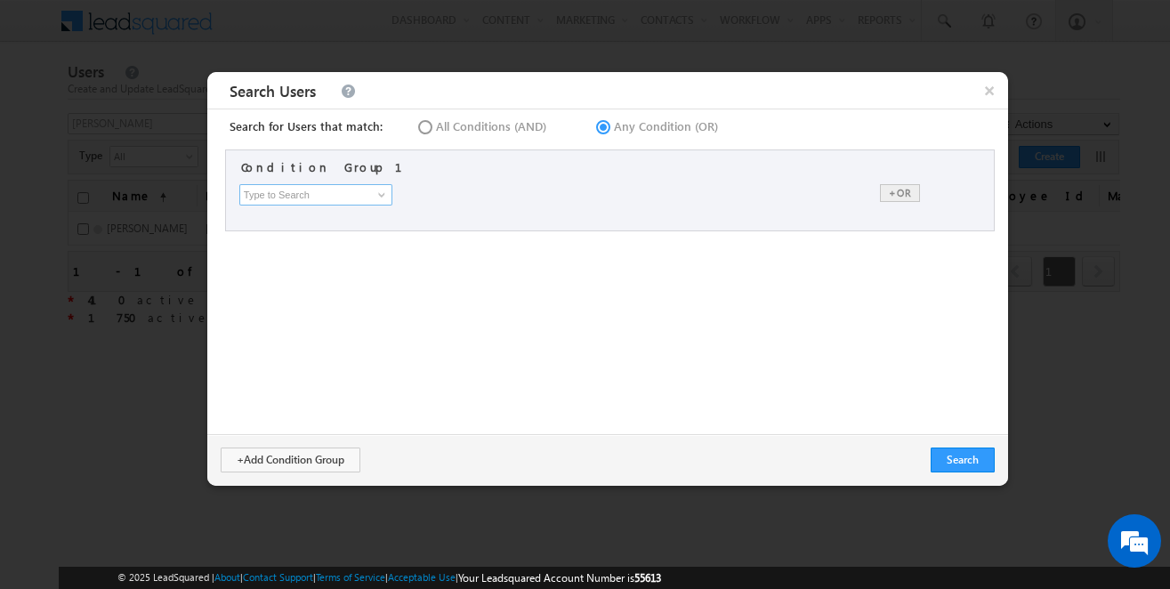
type input "[PERSON_NAME]"
click at [375, 191] on span at bounding box center [382, 195] width 14 height 14
click at [382, 194] on span at bounding box center [382, 195] width 14 height 14
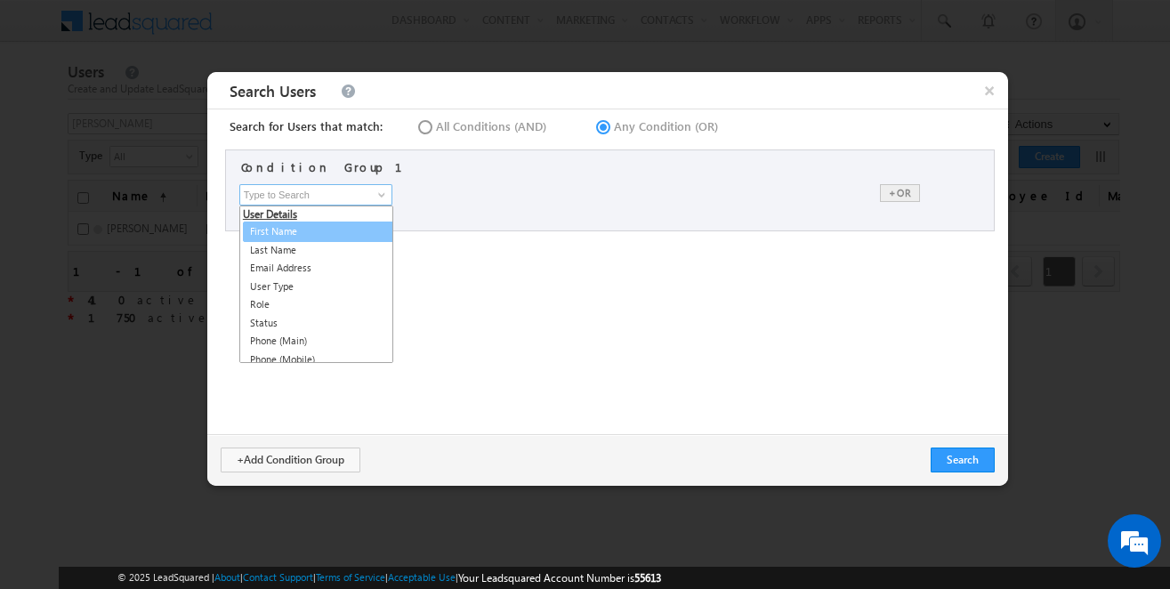
click at [314, 234] on link "First Name" at bounding box center [320, 232] width 154 height 20
type input "First Name"
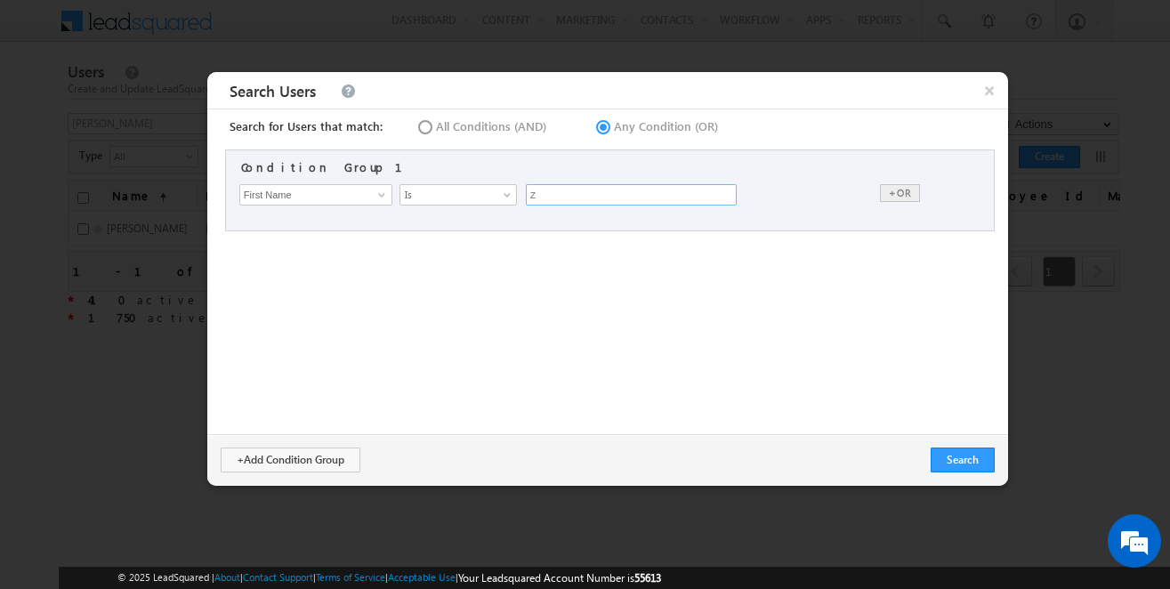
click at [567, 187] on input "z" at bounding box center [631, 194] width 211 height 21
type input "[PERSON_NAME]"
click at [880, 197] on div "+OR" at bounding box center [900, 193] width 40 height 18
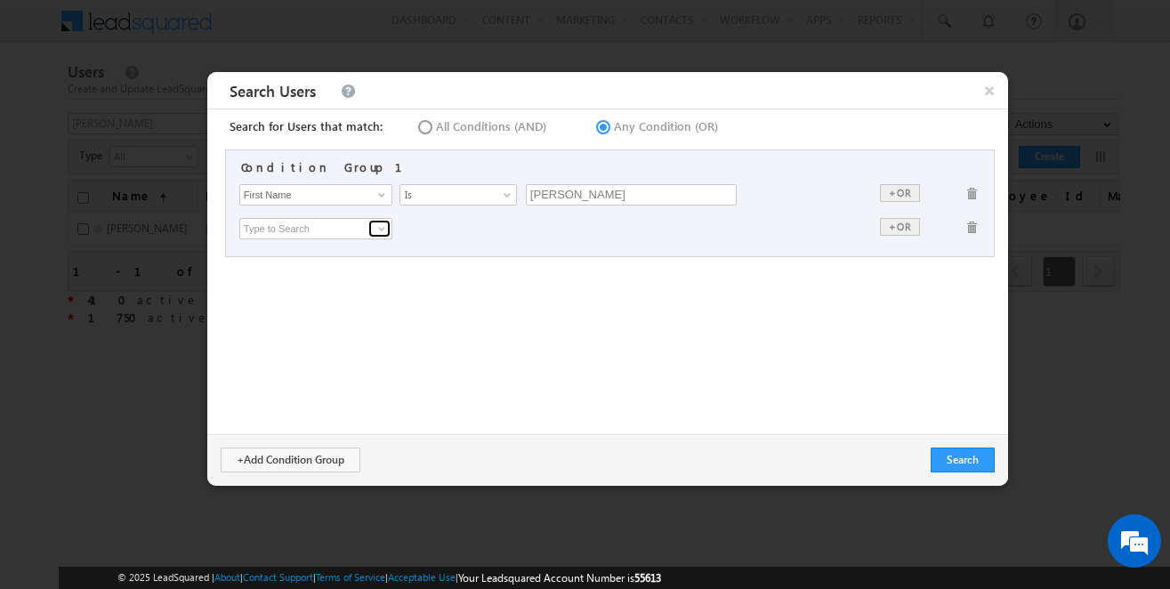
click at [370, 228] on link at bounding box center [379, 229] width 22 height 18
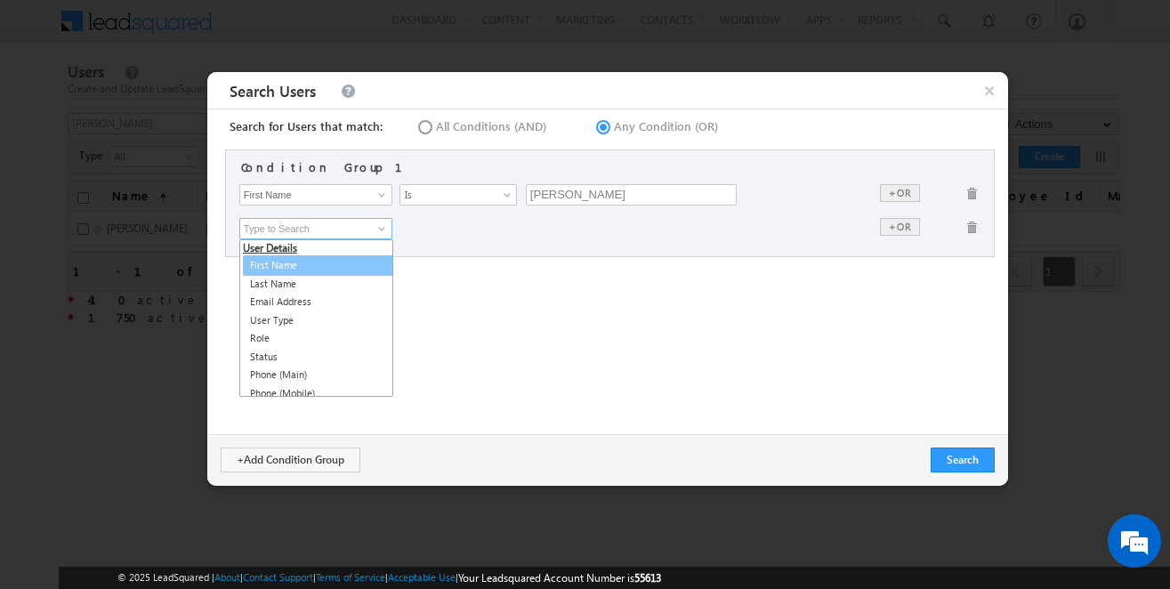
click at [282, 256] on link "First Name" at bounding box center [320, 265] width 154 height 20
type input "First Name"
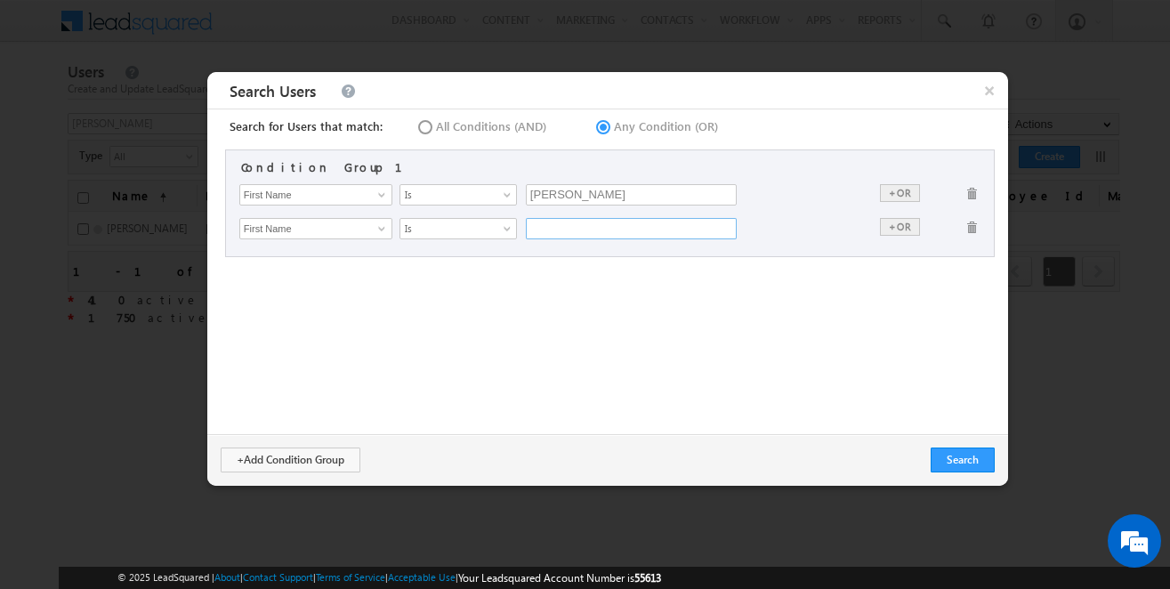
click at [617, 234] on input "text" at bounding box center [631, 228] width 211 height 21
type input "nalini"
click at [851, 307] on div "Search for Users that match: All Conditions (AND) Any Condition (OR) Condition …" at bounding box center [607, 271] width 801 height 325
click at [963, 460] on button "Search" at bounding box center [963, 460] width 64 height 25
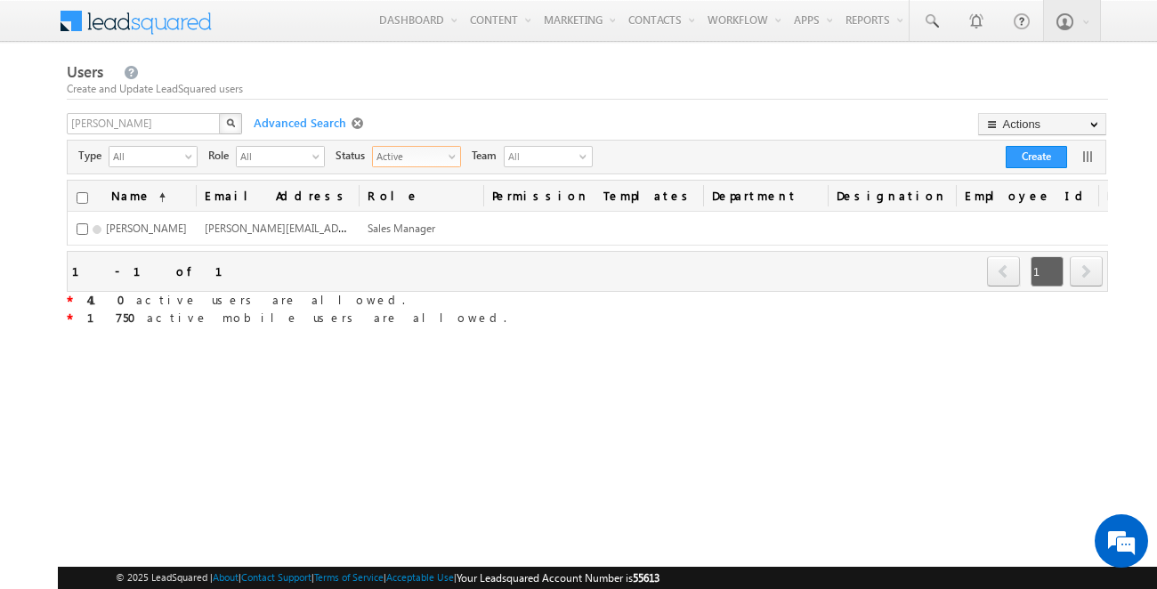
click at [451, 159] on span "select" at bounding box center [455, 156] width 14 height 10
click at [414, 176] on li "All" at bounding box center [417, 177] width 87 height 18
click at [214, 119] on div "X" at bounding box center [156, 126] width 178 height 26
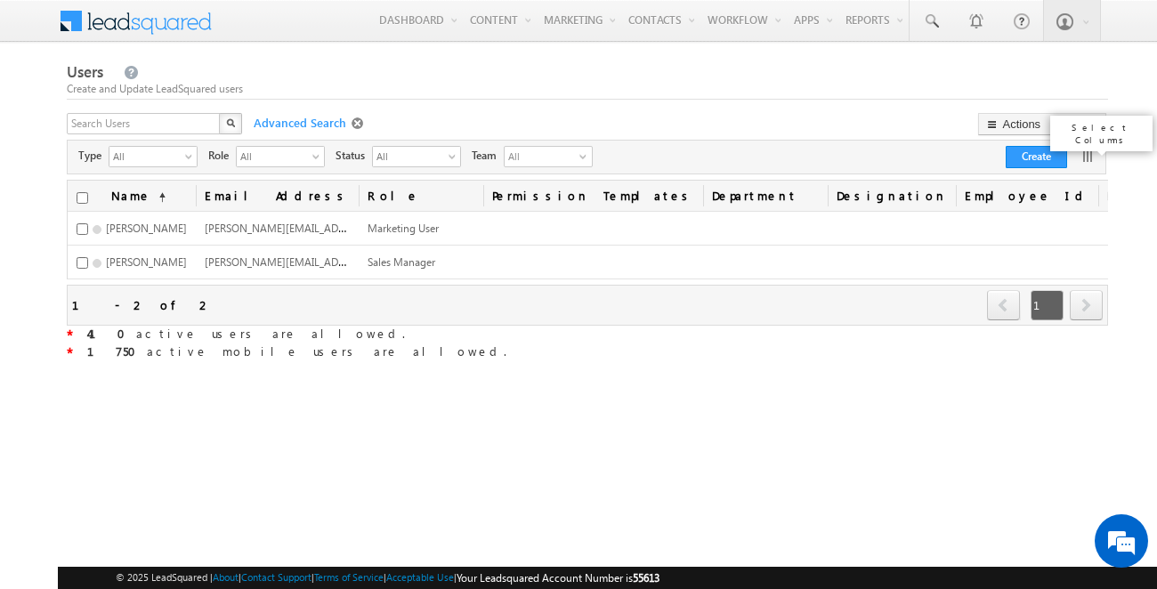
click at [1090, 162] on link at bounding box center [1087, 157] width 18 height 18
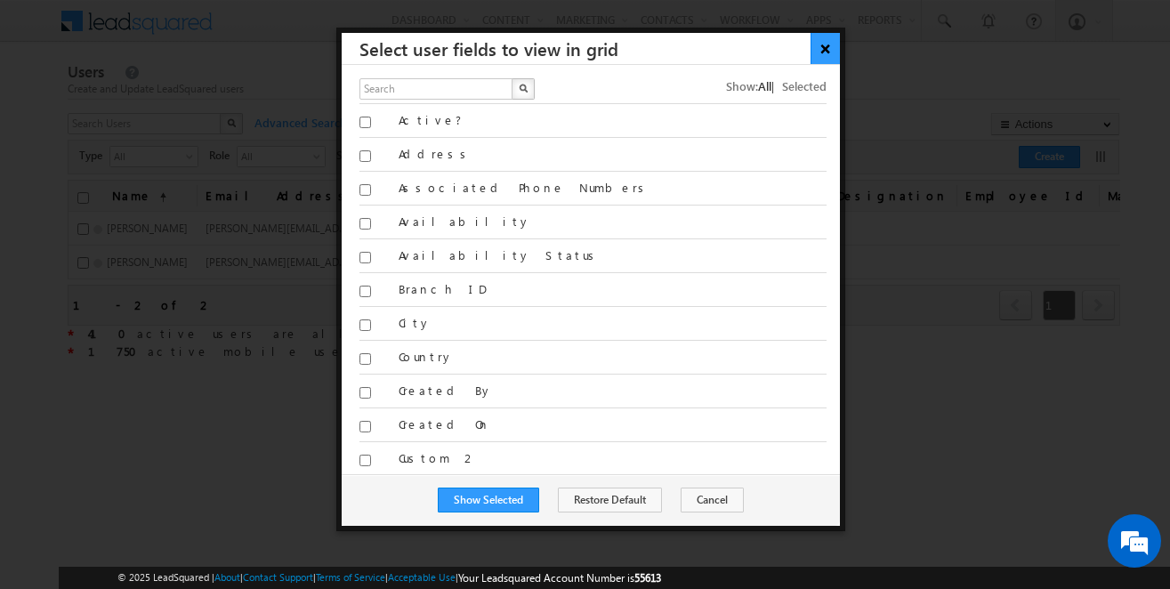
click at [835, 44] on button "×" at bounding box center [824, 48] width 29 height 31
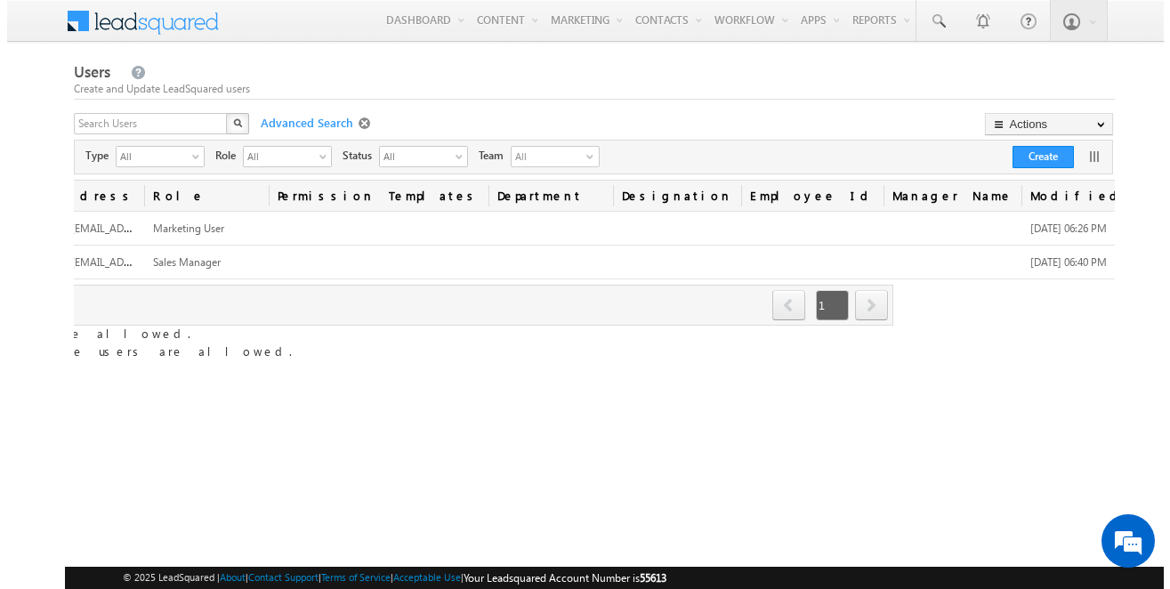
scroll to position [0, 269]
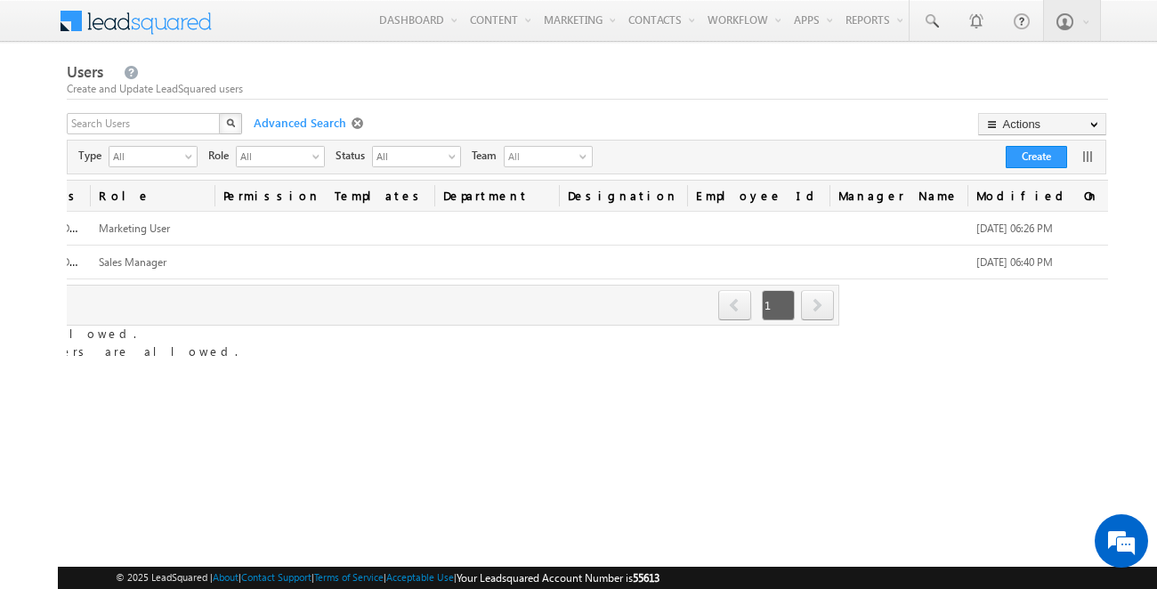
click at [1100, 161] on div at bounding box center [1091, 154] width 27 height 22
click at [1085, 151] on link at bounding box center [1087, 157] width 18 height 18
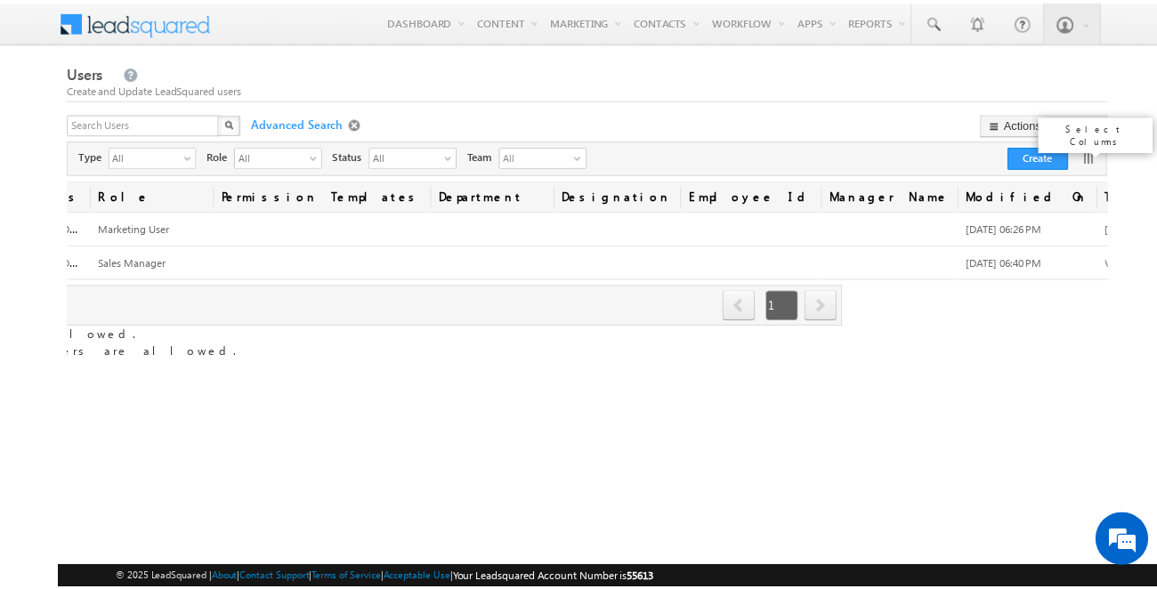
scroll to position [0, 256]
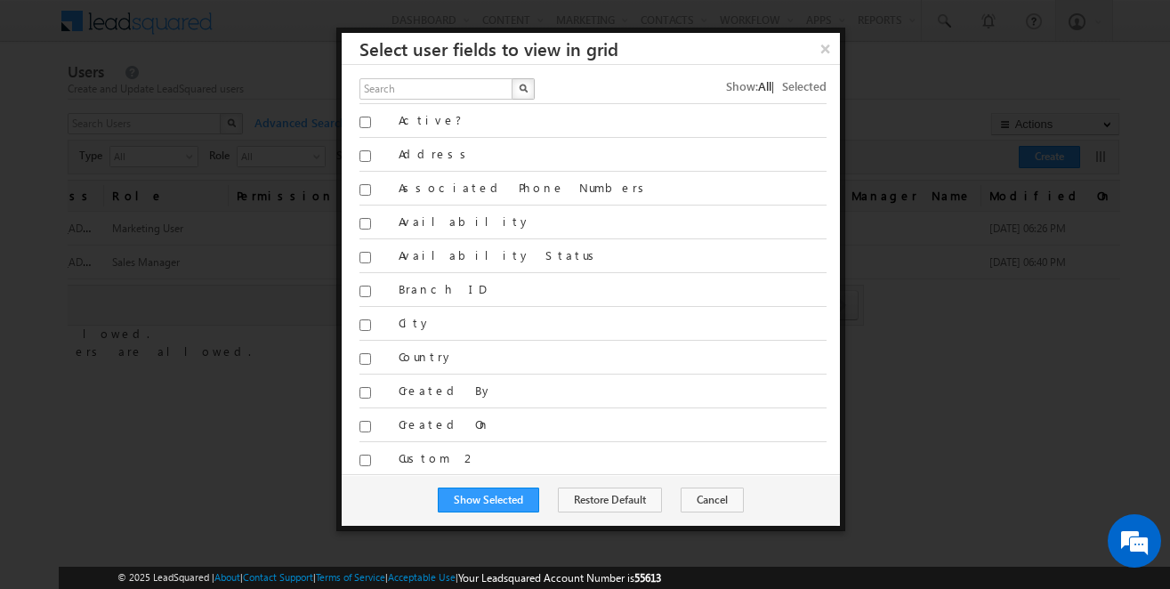
click at [782, 92] on span "Selected" at bounding box center [804, 85] width 44 height 15
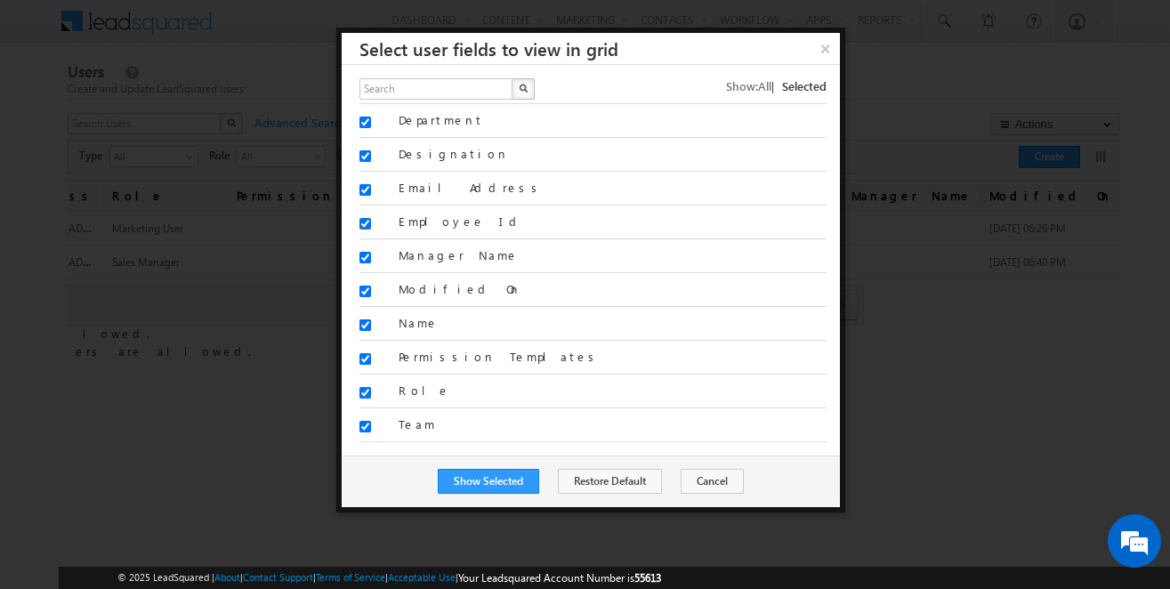
click at [363, 222] on input "Employee Id" at bounding box center [365, 224] width 12 height 12
checkbox input "false"
click at [366, 261] on input "Manager Name" at bounding box center [365, 258] width 12 height 12
checkbox input "false"
click at [365, 358] on input "Permission Templates" at bounding box center [365, 359] width 12 height 12
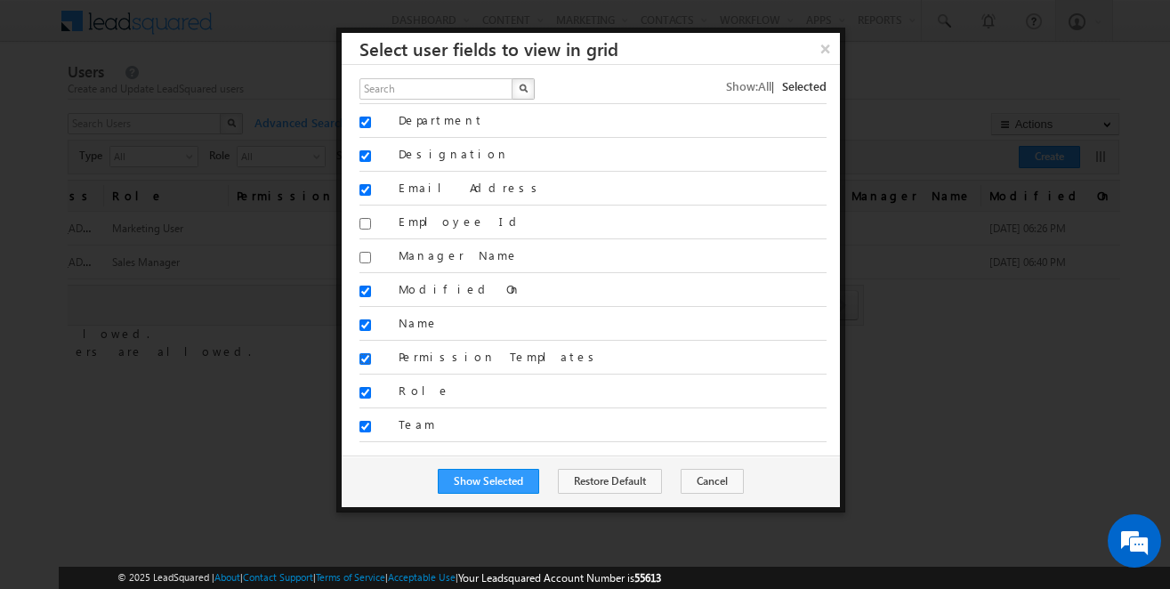
checkbox input "false"
click at [361, 391] on input "Role" at bounding box center [365, 393] width 12 height 12
checkbox input "false"
click at [504, 472] on button "Show Selected" at bounding box center [488, 481] width 101 height 25
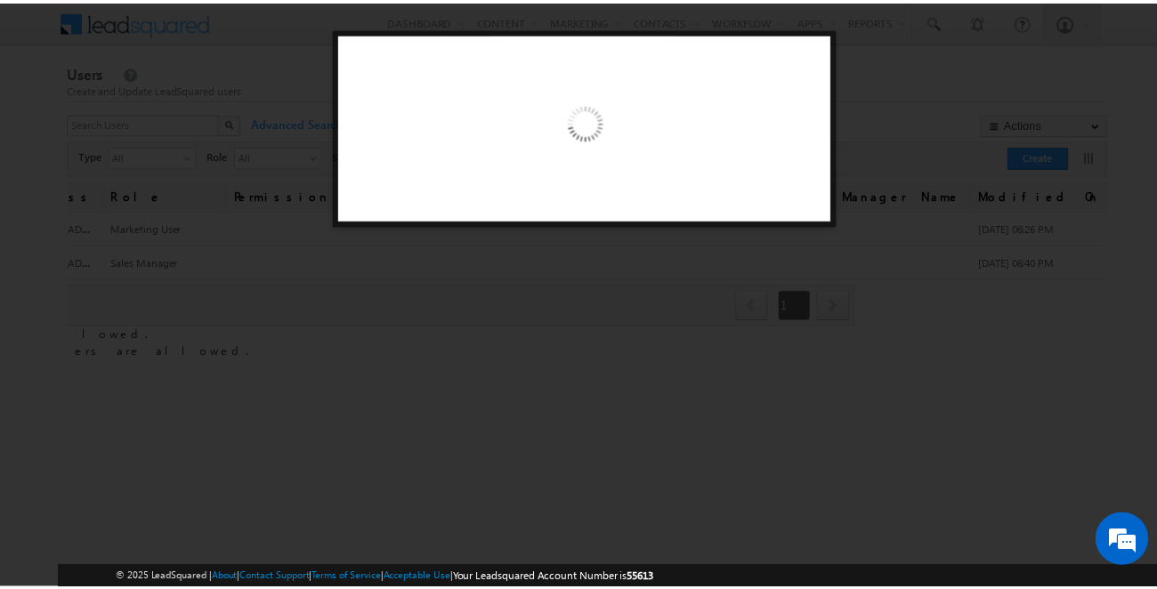
scroll to position [0, 0]
